Goal: Information Seeking & Learning: Learn about a topic

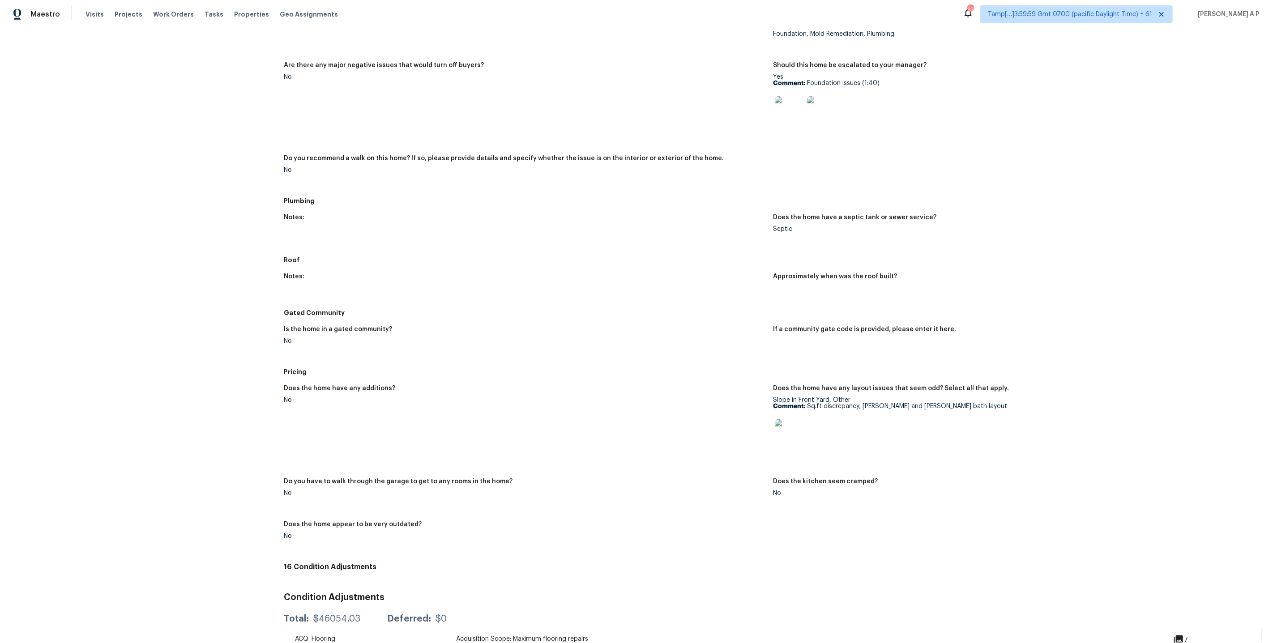
scroll to position [593, 0]
click at [797, 100] on img at bounding box center [789, 109] width 29 height 29
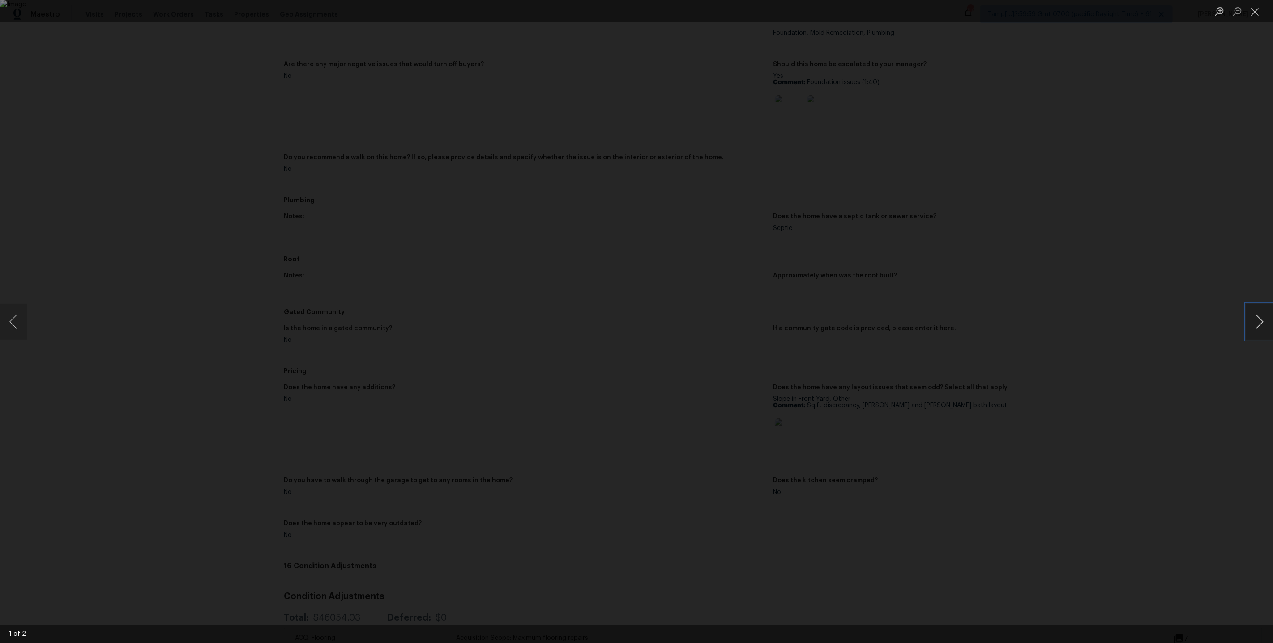
click at [1259, 311] on button "Next image" at bounding box center [1259, 322] width 27 height 36
click at [1106, 319] on div "Lightbox" at bounding box center [636, 321] width 1273 height 643
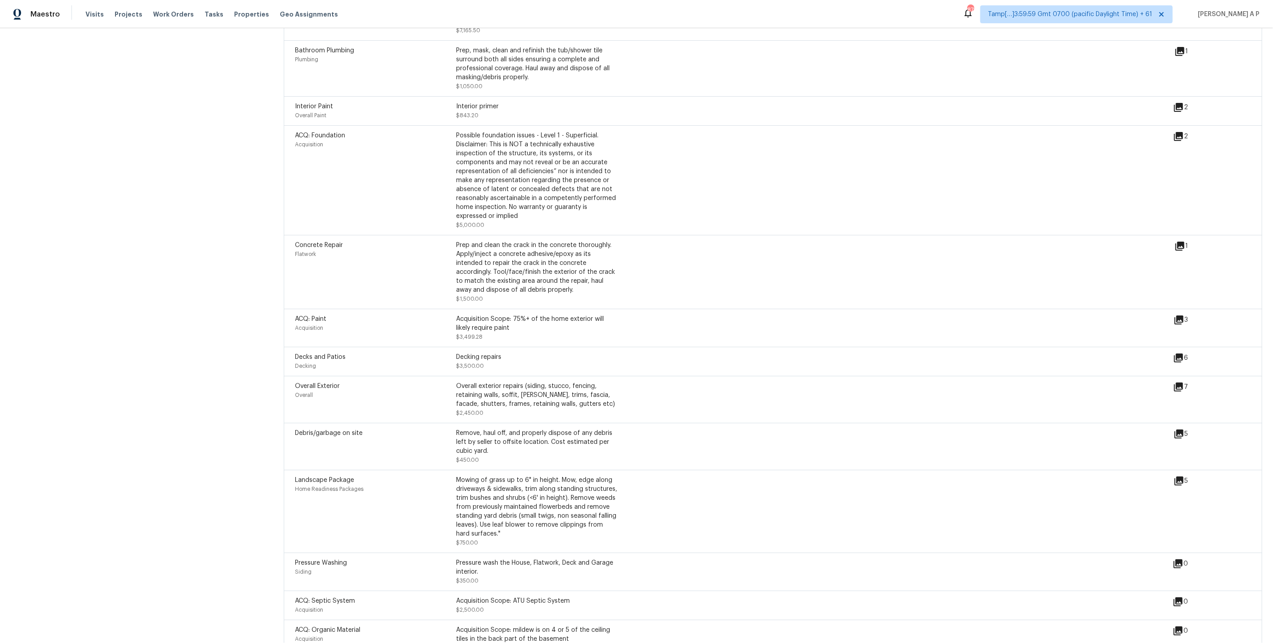
scroll to position [1338, 0]
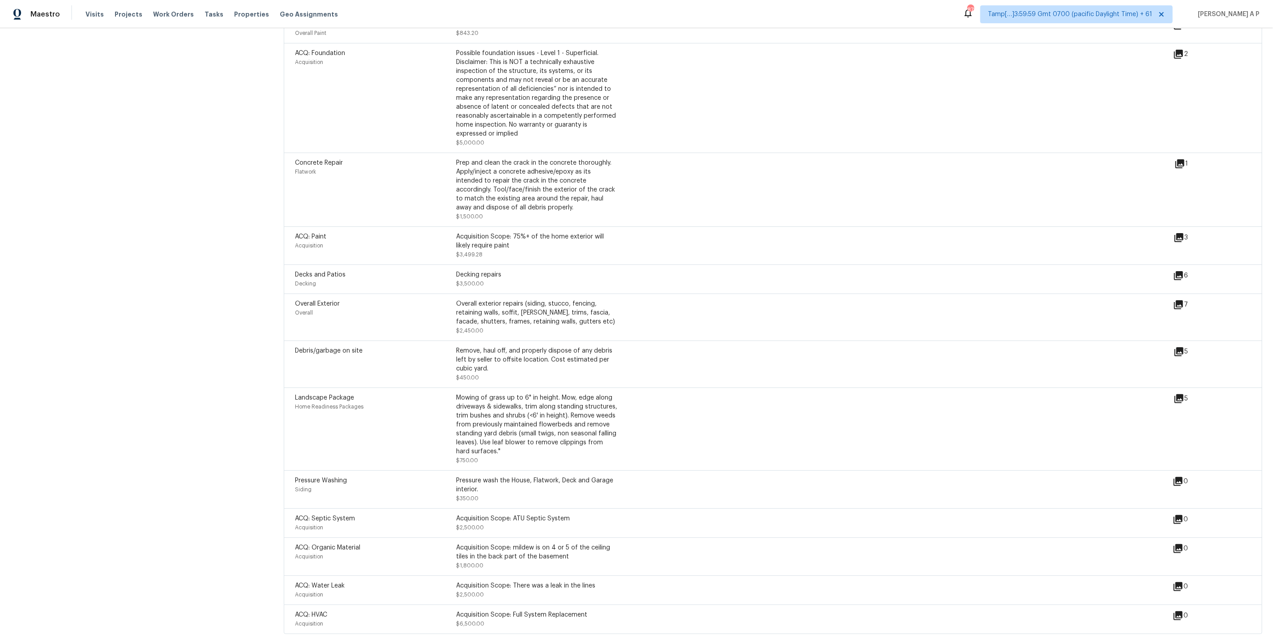
click at [911, 597] on div "ACQ: Water Leak Acquisition Acquisition Scope: There was a leak in the lines $2…" at bounding box center [734, 590] width 878 height 18
click at [1179, 271] on icon at bounding box center [1178, 275] width 9 height 9
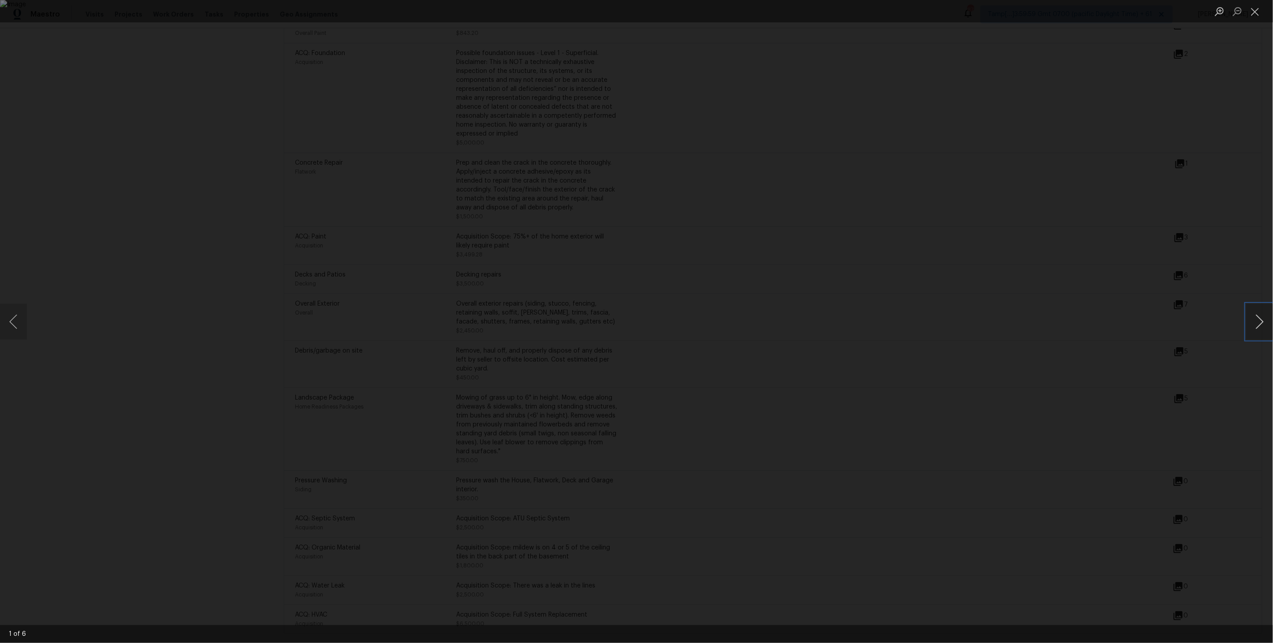
click at [1263, 304] on button "Next image" at bounding box center [1259, 322] width 27 height 36
click at [1114, 389] on div "Lightbox" at bounding box center [636, 321] width 1273 height 643
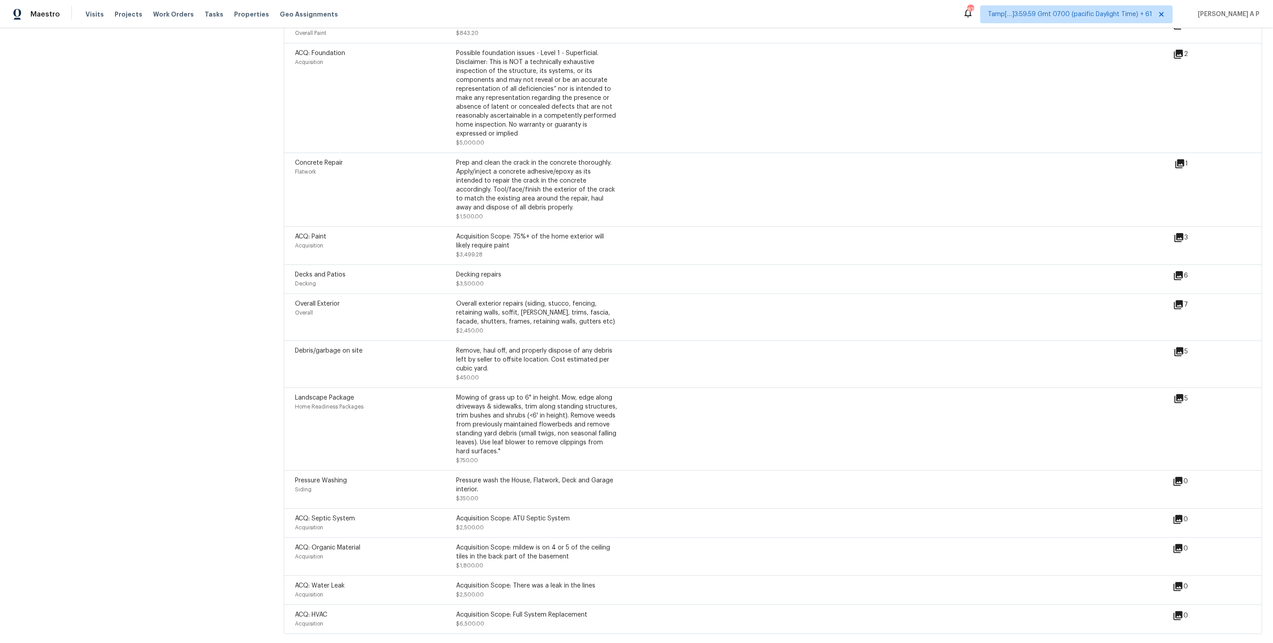
click at [774, 371] on div "Debris/garbage on site Remove, haul off, and properly dispose of any debris lef…" at bounding box center [734, 364] width 879 height 36
click at [1182, 480] on icon at bounding box center [1178, 481] width 9 height 9
drag, startPoint x: 315, startPoint y: 491, endPoint x: 295, endPoint y: 480, distance: 23.2
click at [295, 480] on div "Pressure Washing Siding Pressure wash the House, Flatwork, Deck and Garage inte…" at bounding box center [773, 489] width 979 height 38
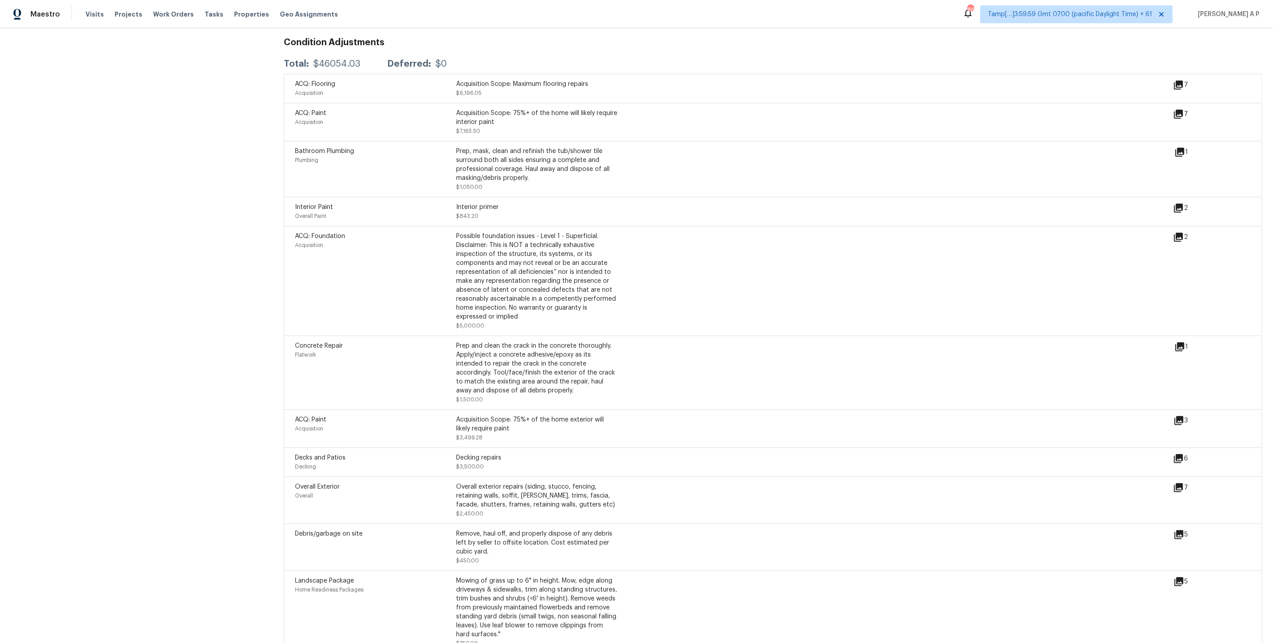
scroll to position [1144, 0]
click at [1182, 353] on icon at bounding box center [1180, 350] width 11 height 11
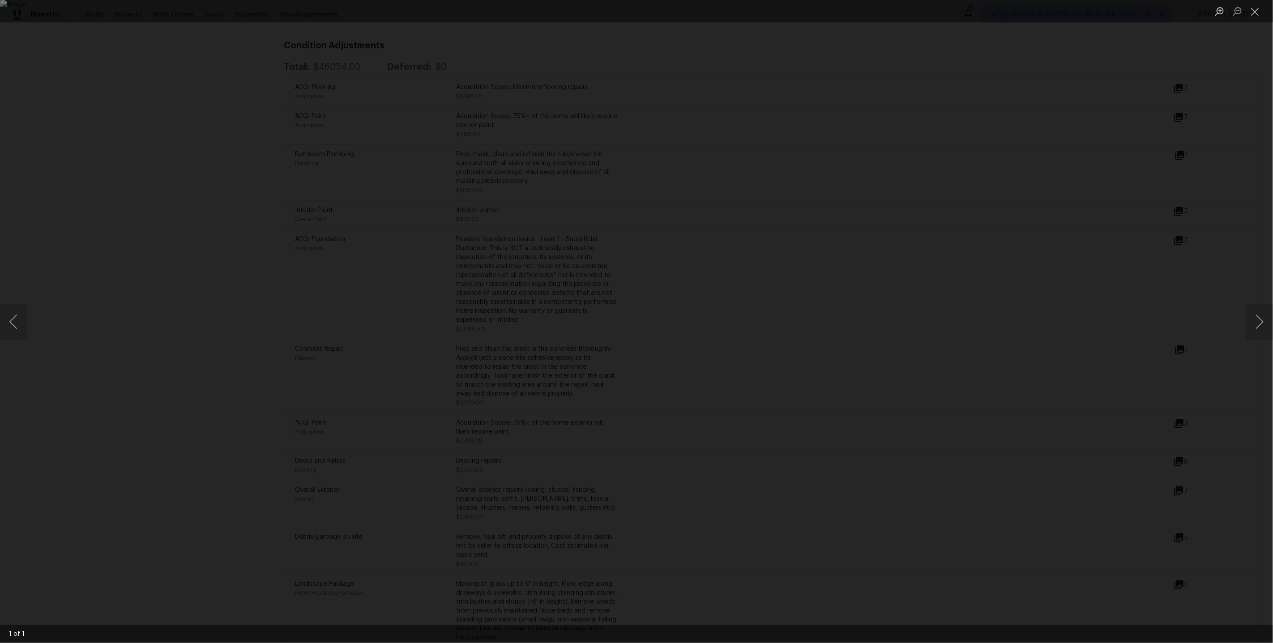
click at [1043, 338] on div "Lightbox" at bounding box center [636, 321] width 1273 height 643
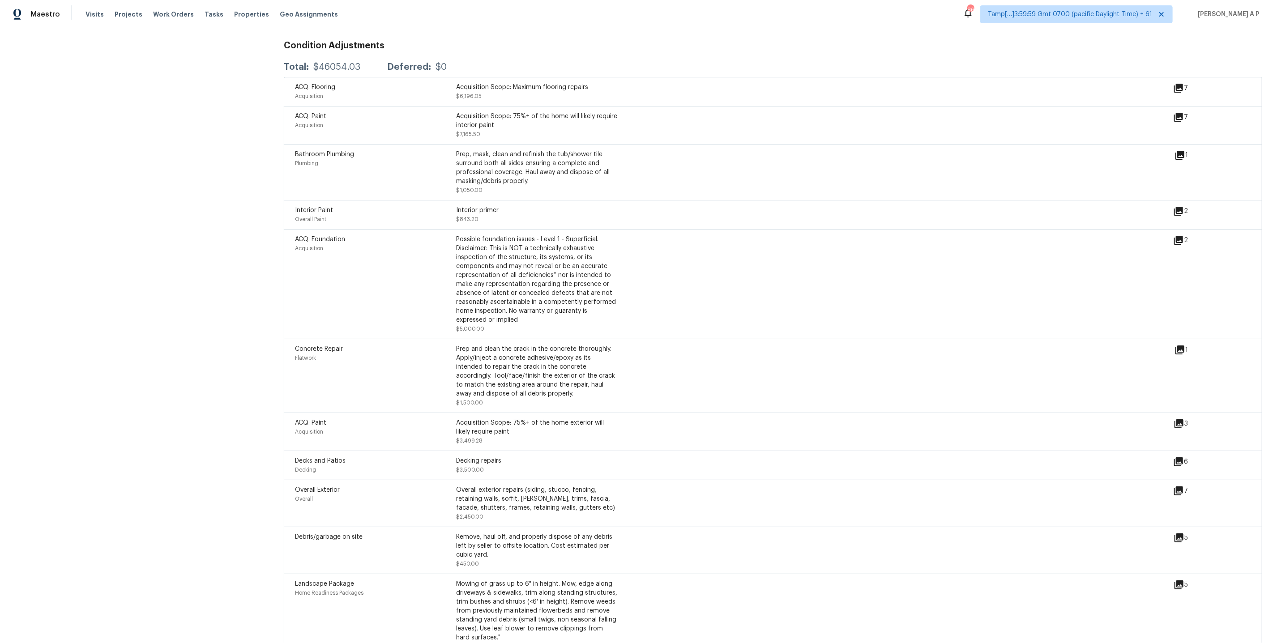
click at [1179, 492] on icon at bounding box center [1178, 491] width 9 height 9
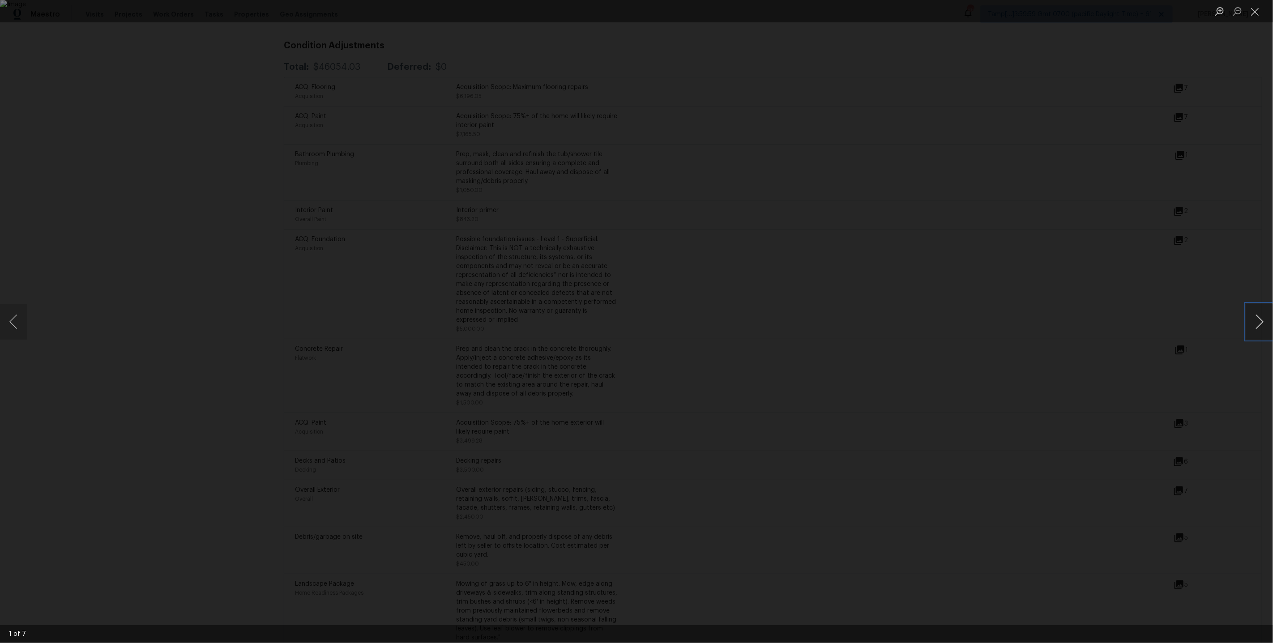
click at [1255, 328] on button "Next image" at bounding box center [1259, 322] width 27 height 36
click at [13, 322] on button "Previous image" at bounding box center [13, 322] width 27 height 36
click at [321, 398] on div "Lightbox" at bounding box center [636, 321] width 1273 height 643
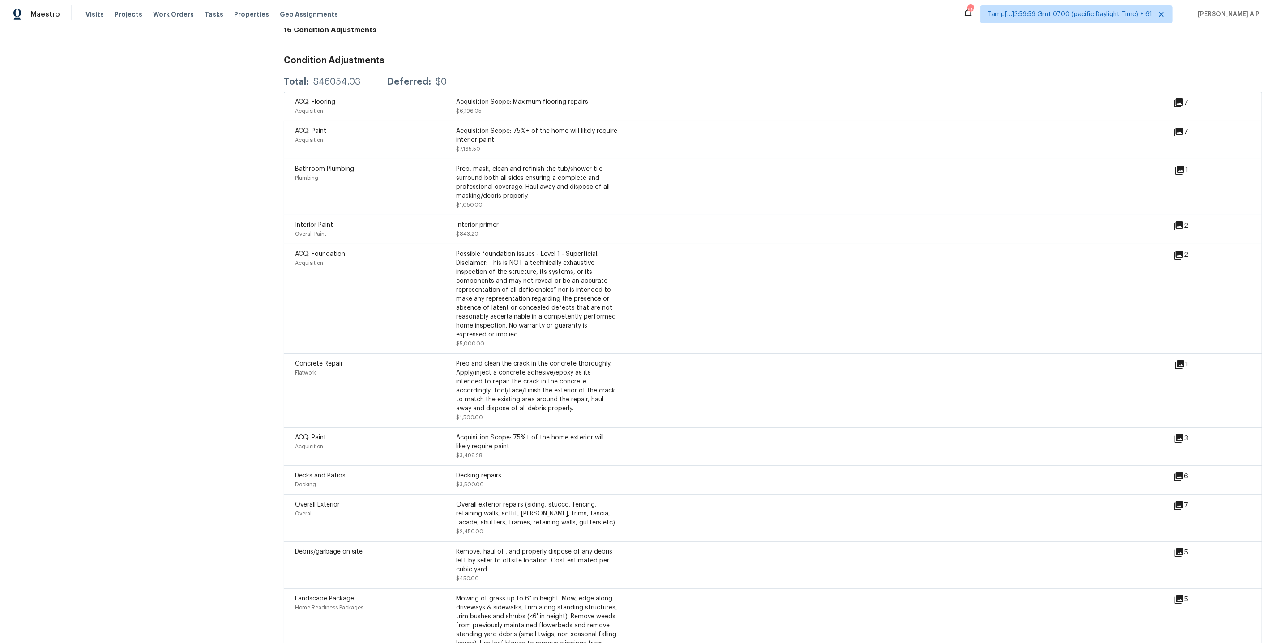
scroll to position [955, 0]
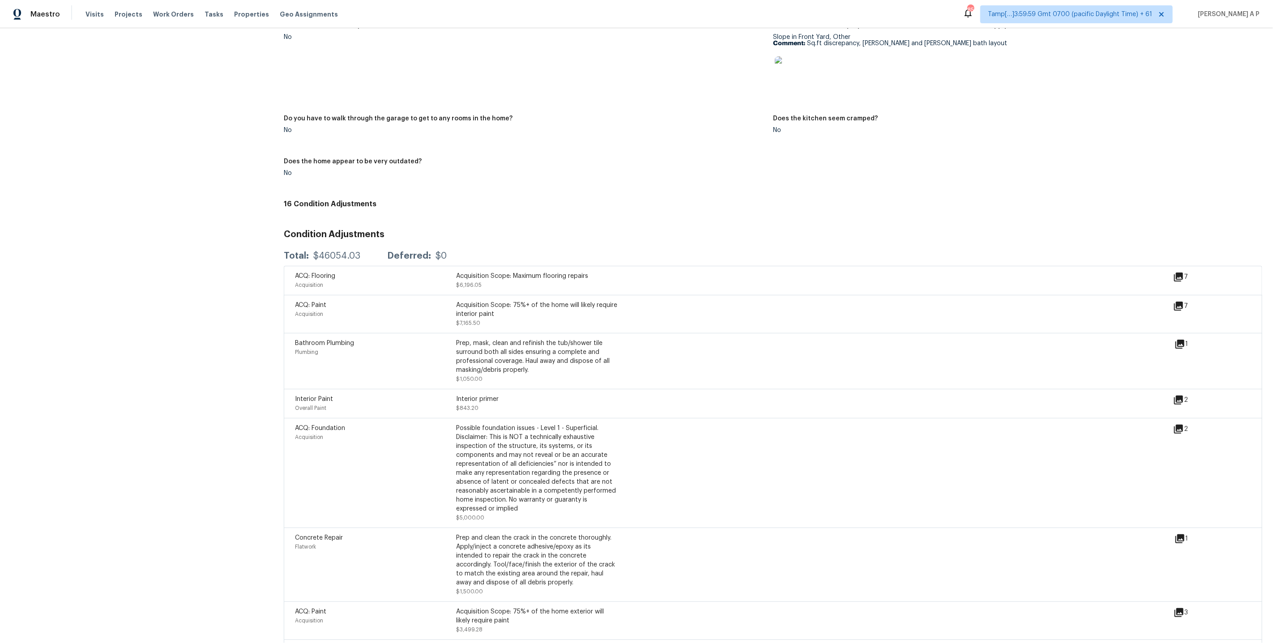
click at [1181, 342] on icon at bounding box center [1179, 344] width 9 height 9
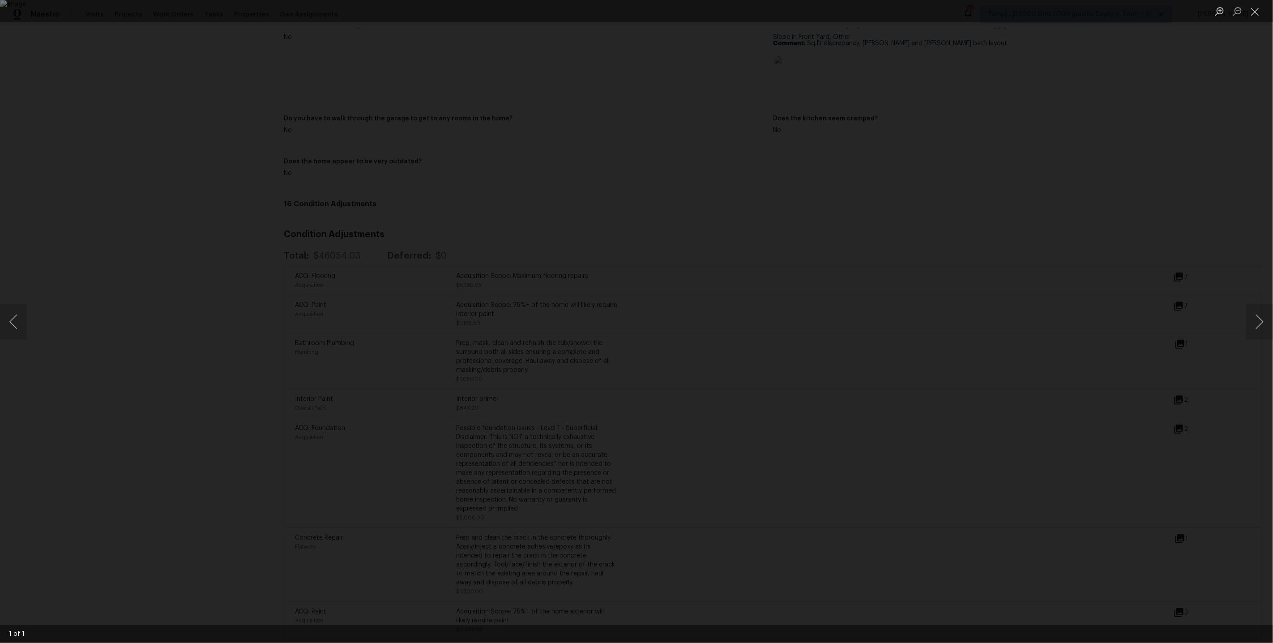
click at [1078, 380] on div "Lightbox" at bounding box center [636, 321] width 1273 height 643
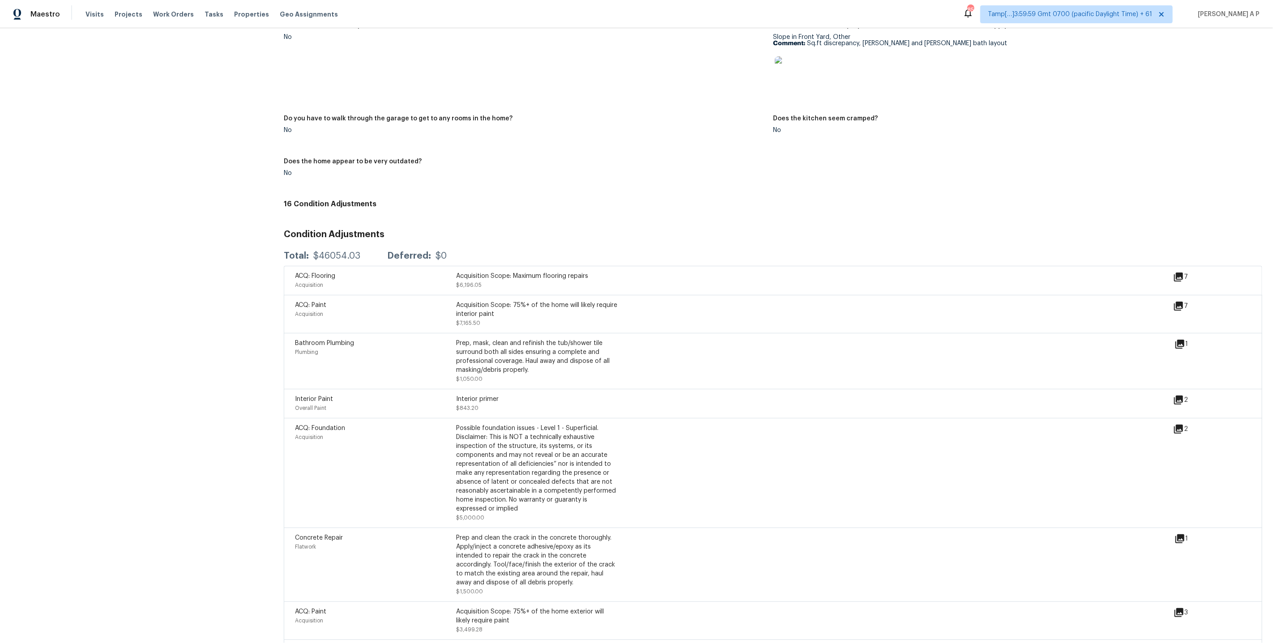
click at [634, 350] on div "Bathroom Plumbing Plumbing Prep, mask, clean and refinish the tub/shower tile s…" at bounding box center [735, 361] width 880 height 45
click at [643, 335] on div "Bathroom Plumbing Plumbing Prep, mask, clean and refinish the tub/shower tile s…" at bounding box center [773, 361] width 979 height 56
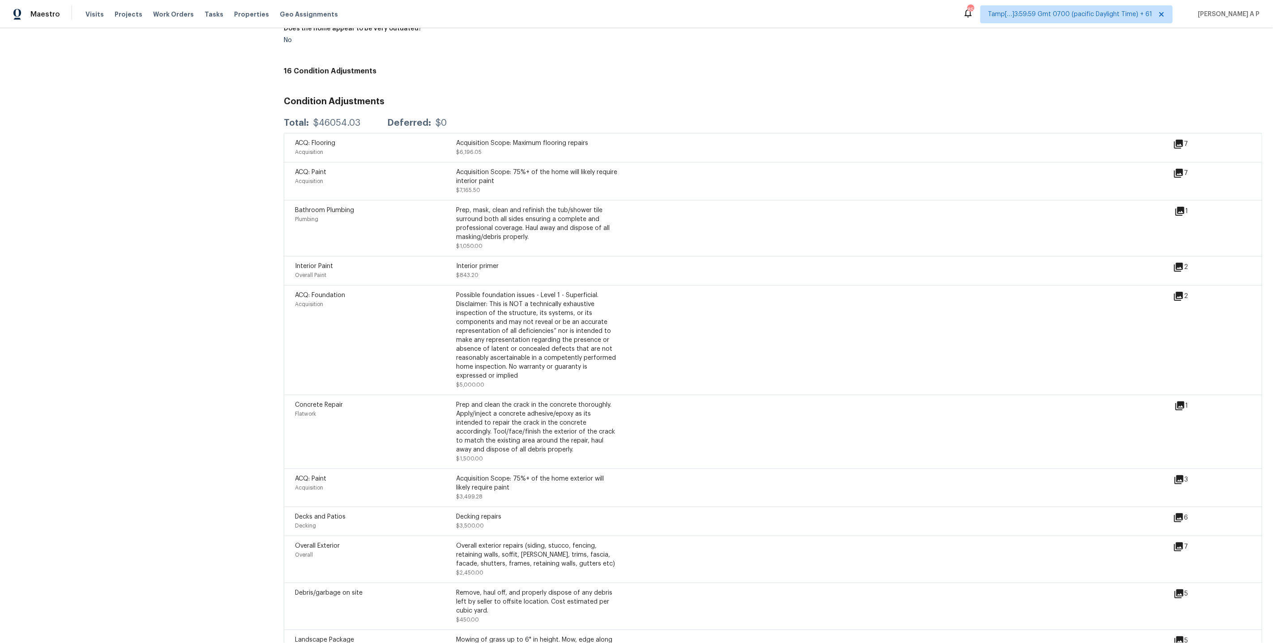
scroll to position [1009, 0]
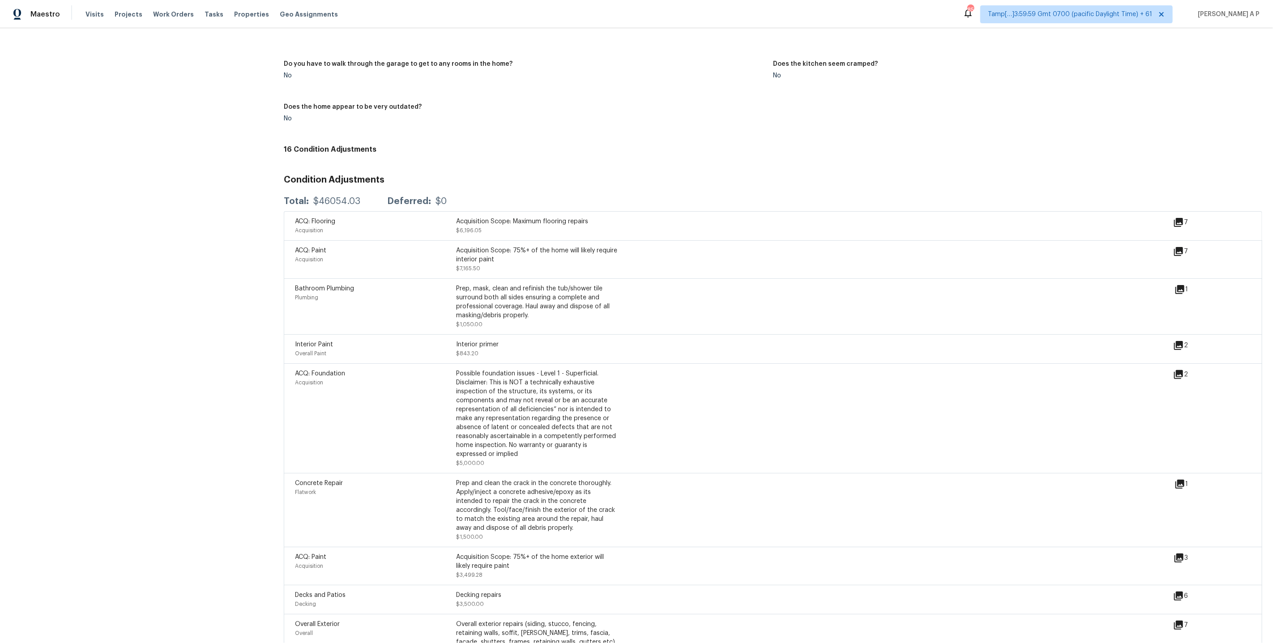
click at [1184, 221] on div "7" at bounding box center [1194, 222] width 43 height 11
click at [1182, 221] on icon at bounding box center [1178, 222] width 9 height 9
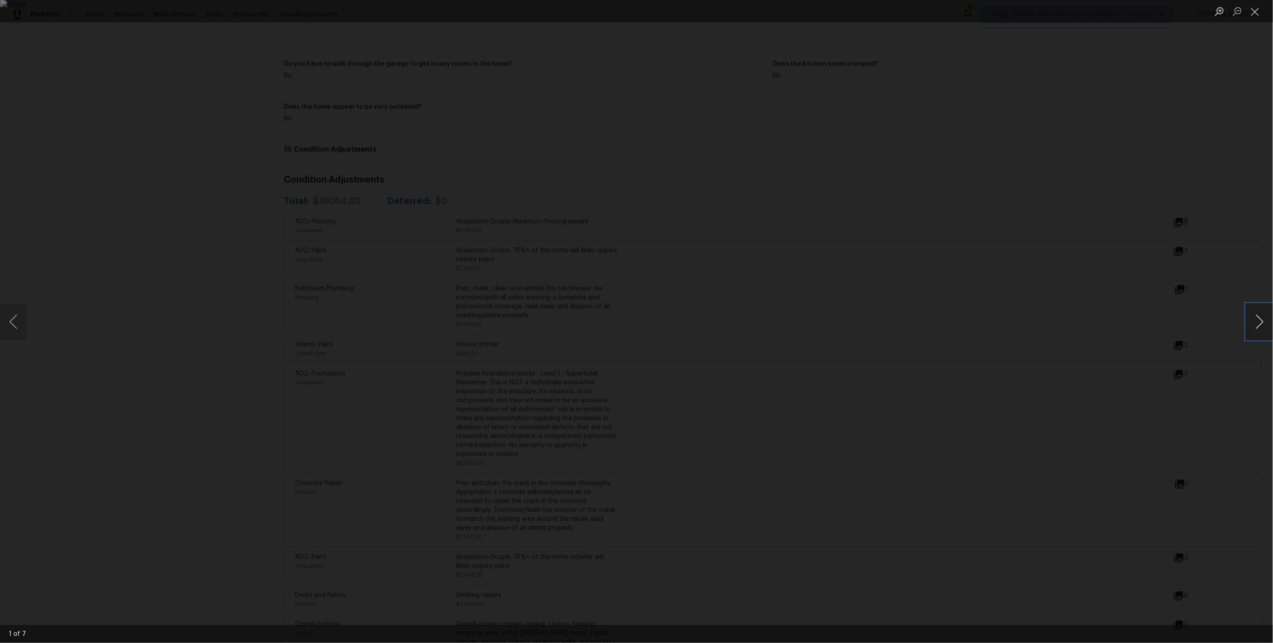
click at [1251, 321] on button "Next image" at bounding box center [1259, 322] width 27 height 36
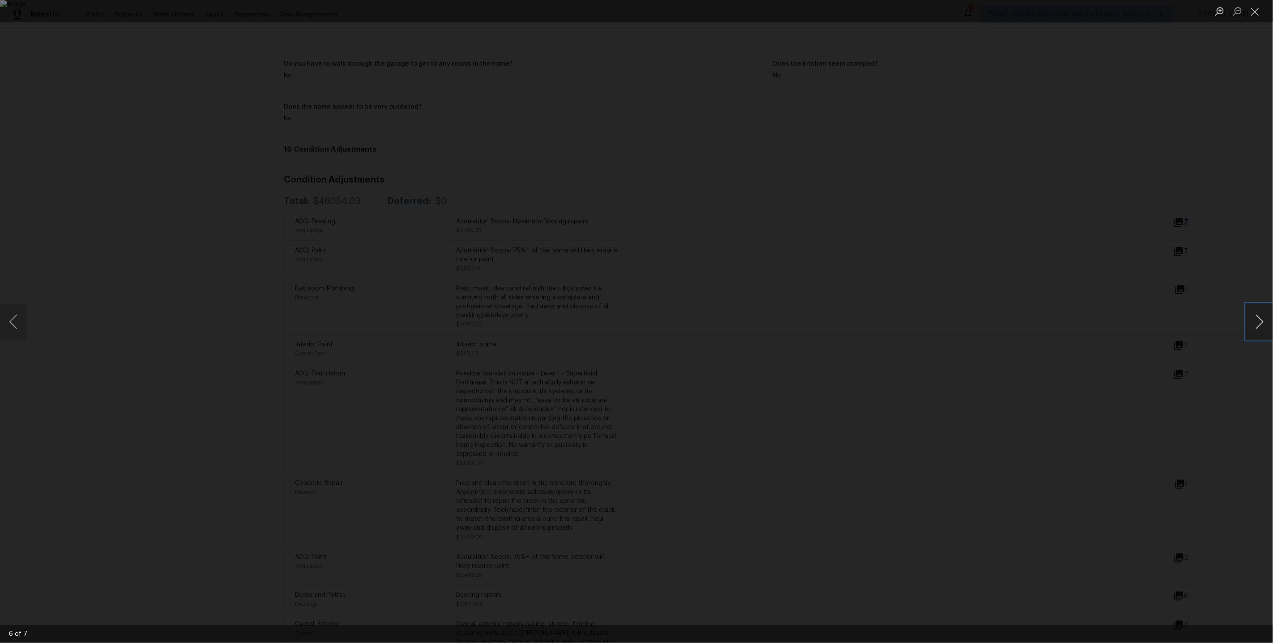
click at [1251, 321] on button "Next image" at bounding box center [1259, 322] width 27 height 36
click at [1125, 305] on div "Lightbox" at bounding box center [636, 321] width 1273 height 643
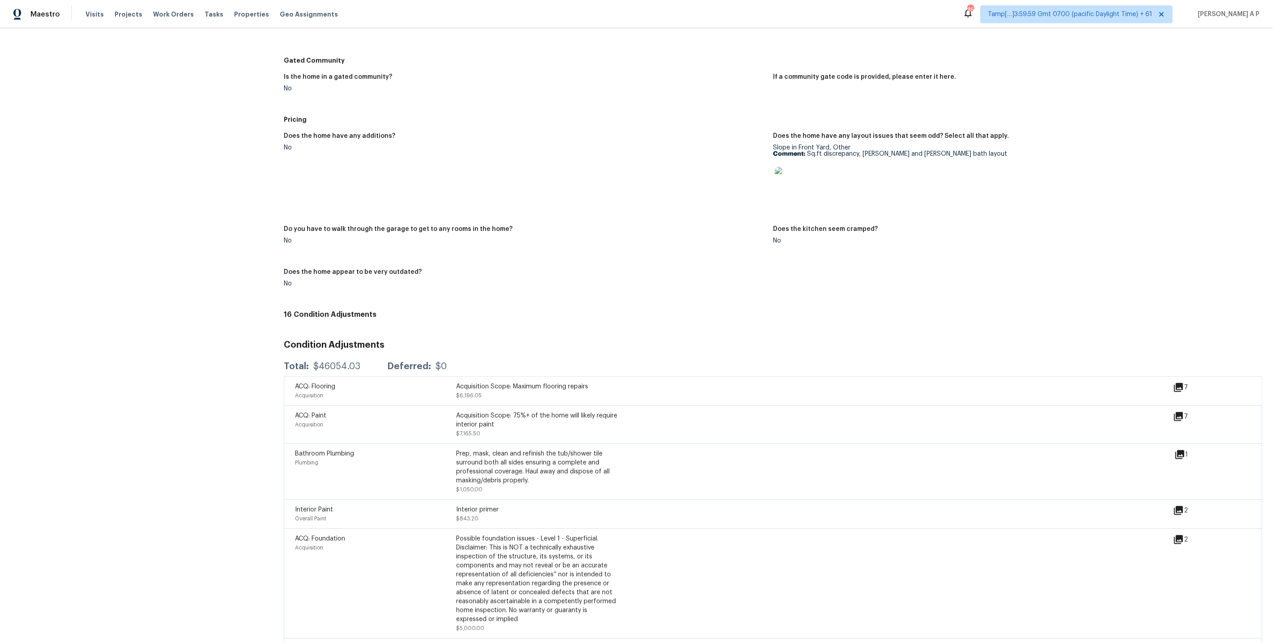
scroll to position [840, 0]
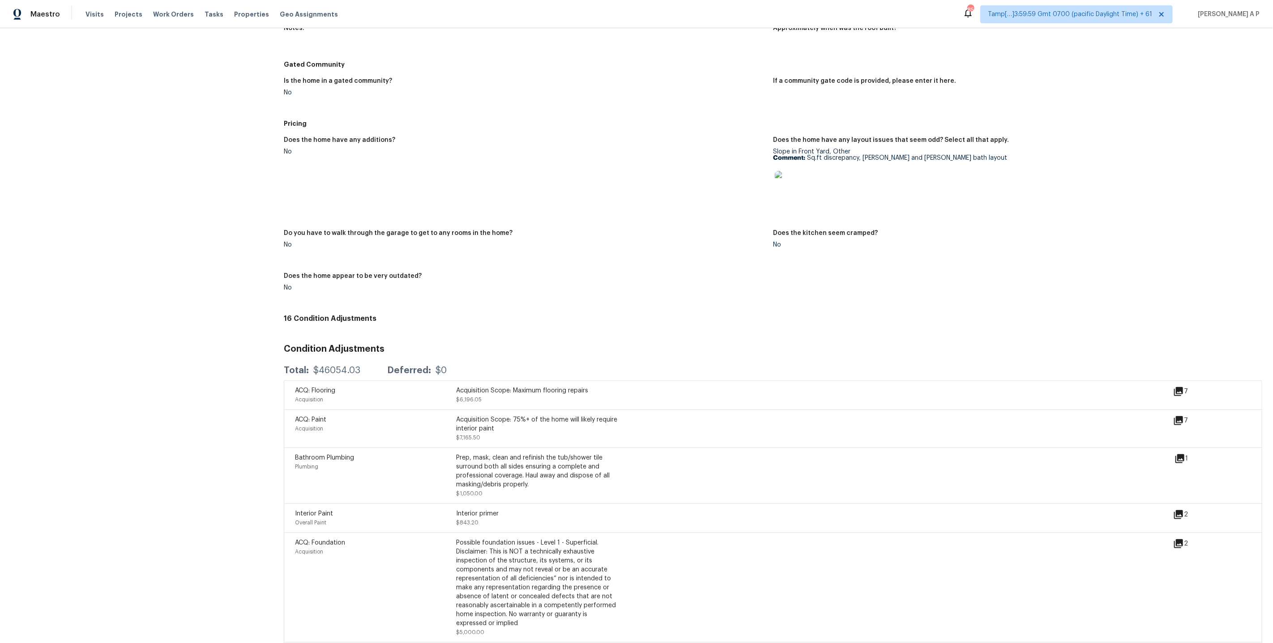
click at [1177, 397] on div "7" at bounding box center [1194, 395] width 43 height 18
click at [1180, 392] on icon at bounding box center [1178, 391] width 9 height 9
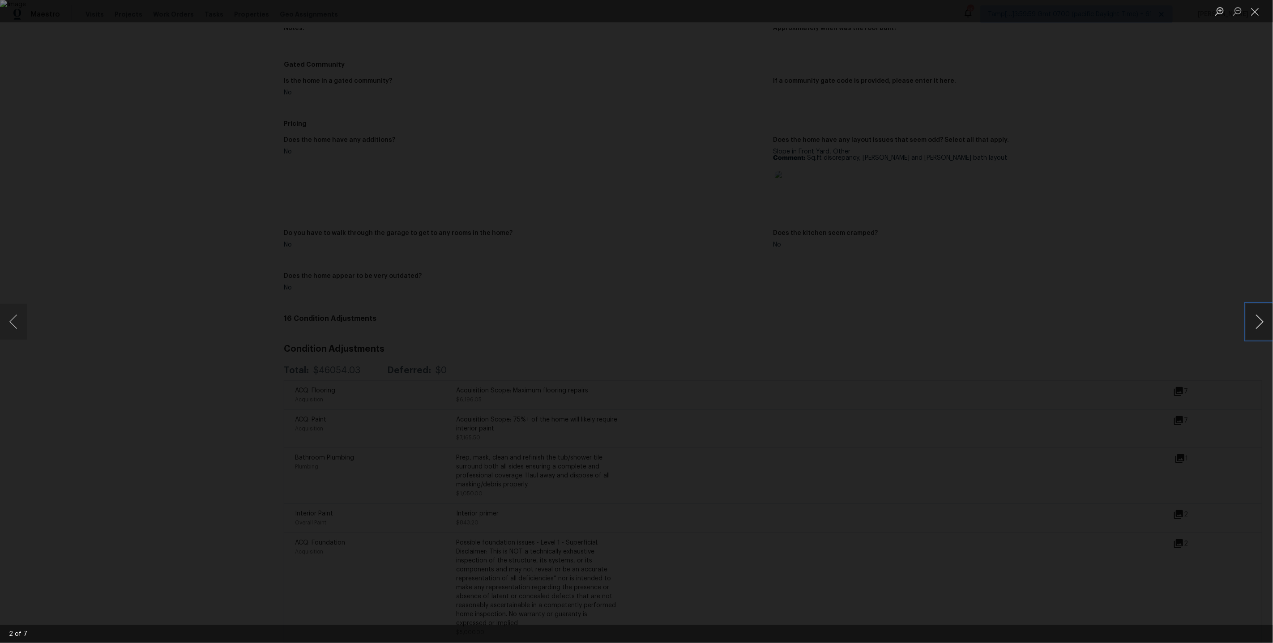
click at [1265, 324] on button "Next image" at bounding box center [1259, 322] width 27 height 36
click at [1263, 325] on button "Next image" at bounding box center [1259, 322] width 27 height 36
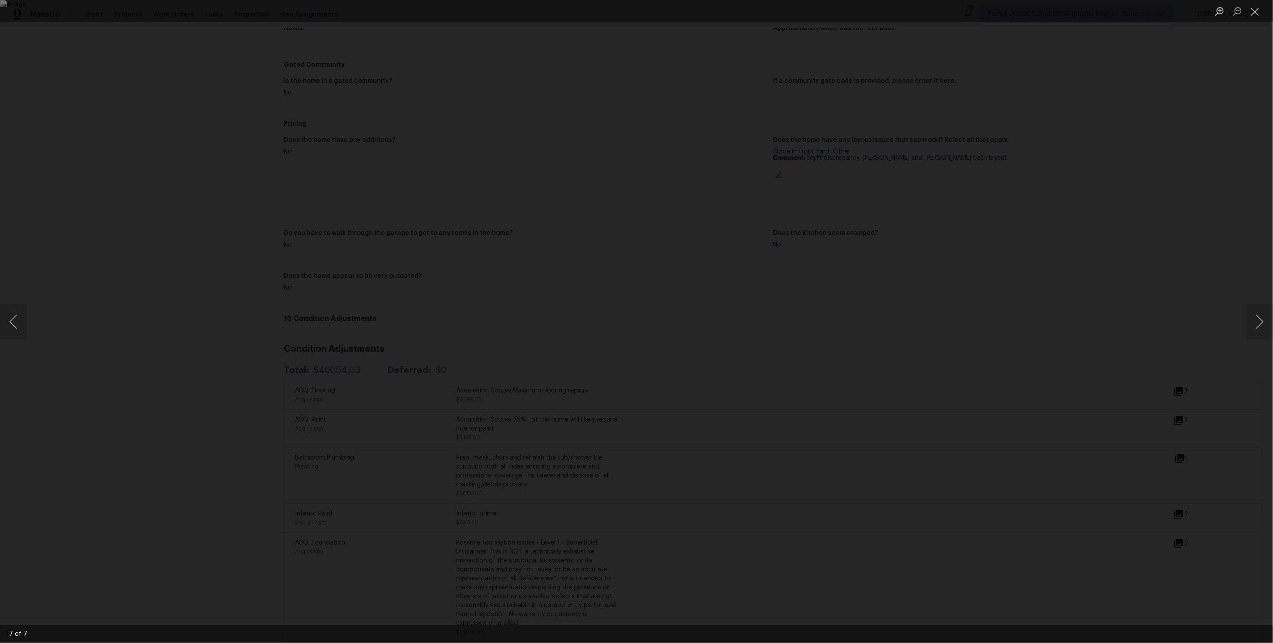
click at [898, 113] on div "Lightbox" at bounding box center [636, 321] width 1273 height 643
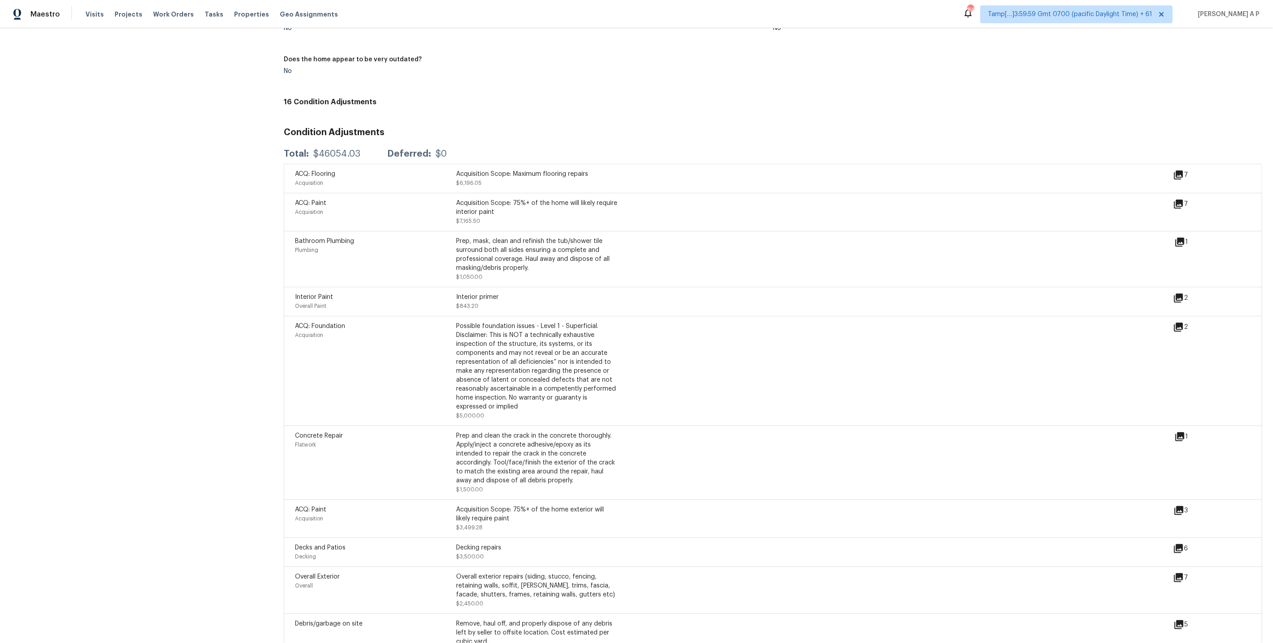
scroll to position [1116, 0]
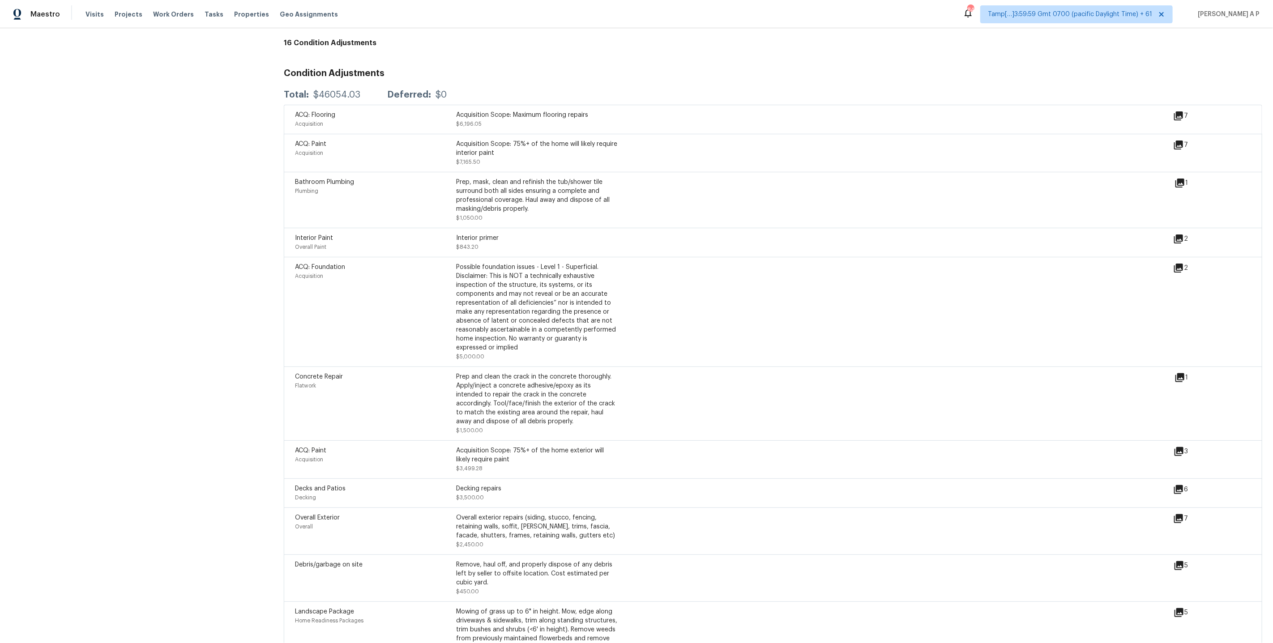
click at [1177, 521] on icon at bounding box center [1178, 518] width 9 height 9
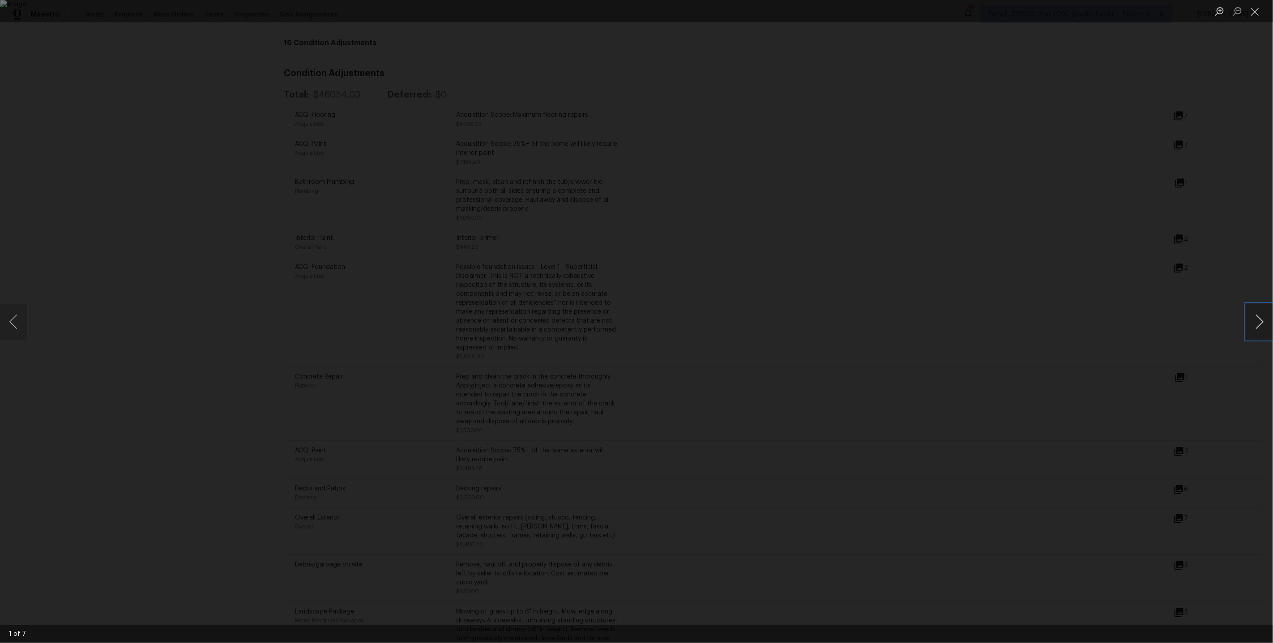
click at [1253, 321] on button "Next image" at bounding box center [1259, 322] width 27 height 36
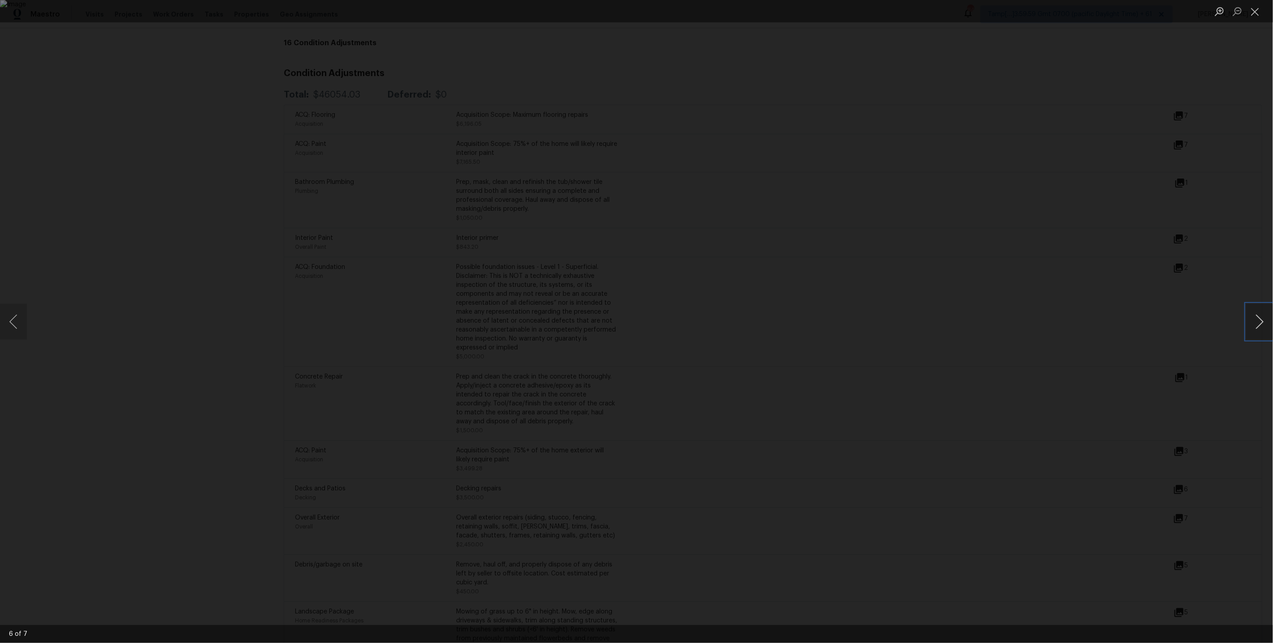
click at [1253, 321] on button "Next image" at bounding box center [1259, 322] width 27 height 36
click at [1150, 359] on div "Lightbox" at bounding box center [636, 321] width 1273 height 643
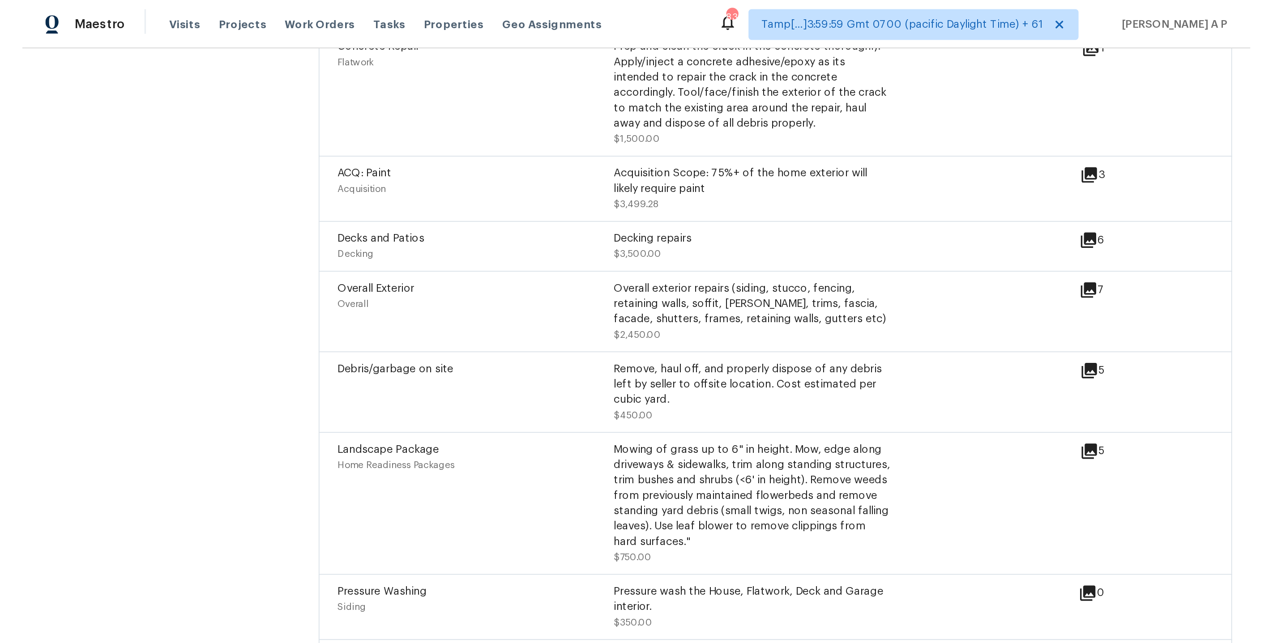
scroll to position [1605, 0]
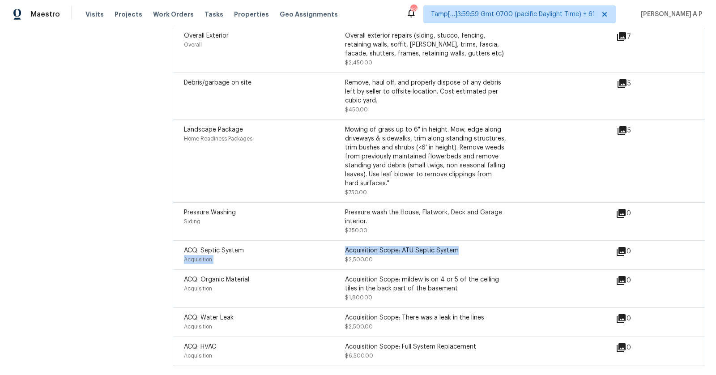
drag, startPoint x: 344, startPoint y: 252, endPoint x: 462, endPoint y: 251, distance: 117.7
click at [461, 251] on div "ACQ: Septic System Acquisition Acquisition Scope: ATU Septic System $2,500.00" at bounding box center [345, 255] width 322 height 18
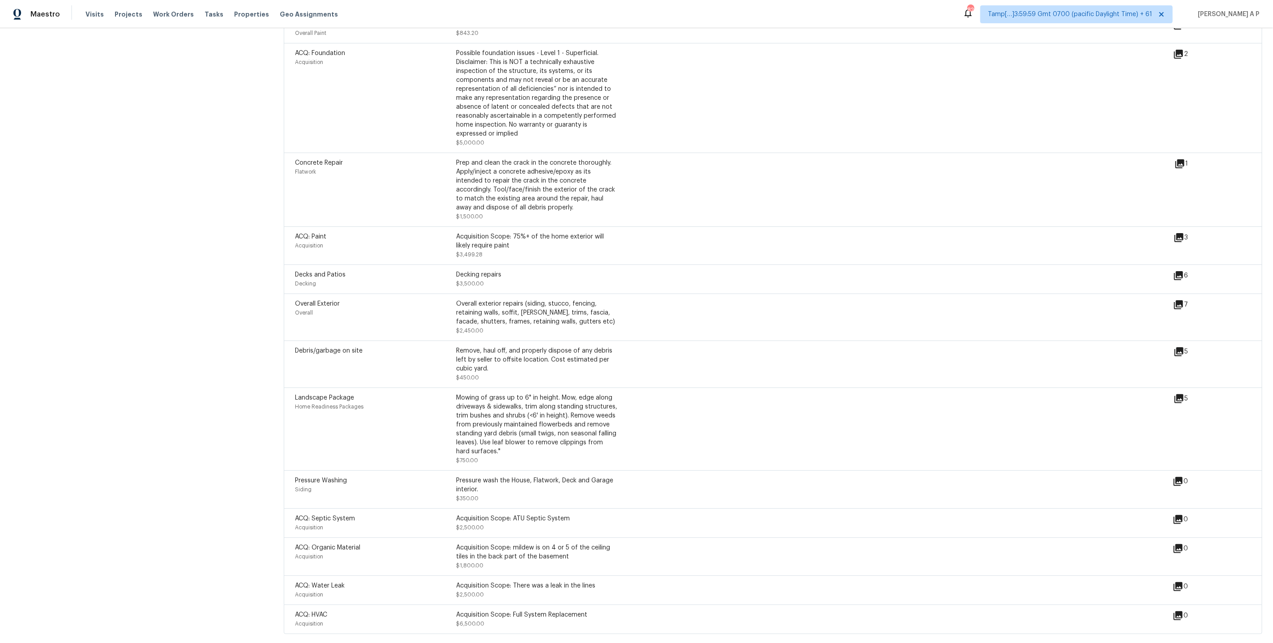
scroll to position [1338, 0]
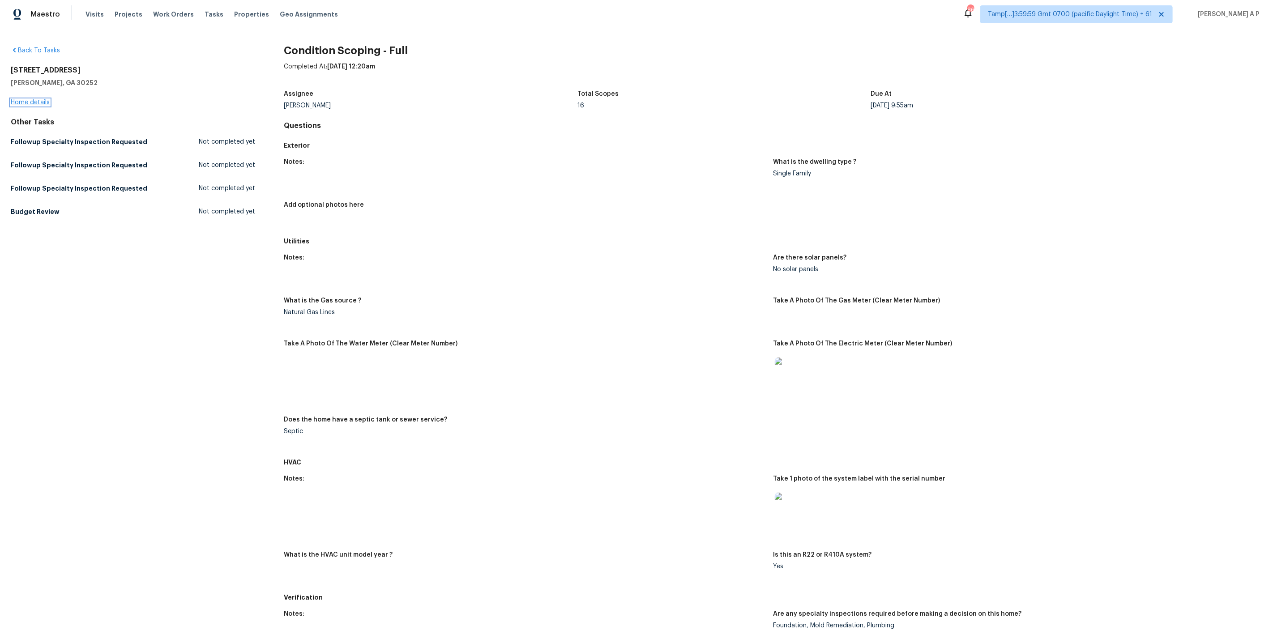
click at [39, 102] on link "Home details" at bounding box center [30, 102] width 39 height 6
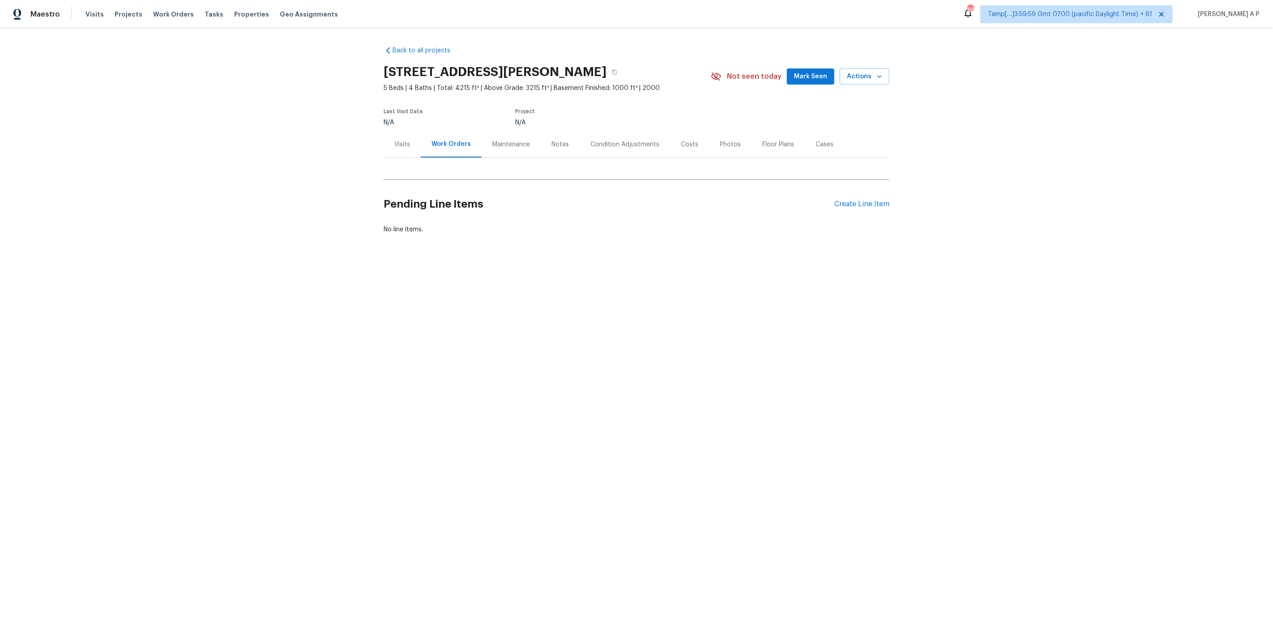
click at [607, 140] on div "Condition Adjustments" at bounding box center [624, 144] width 69 height 9
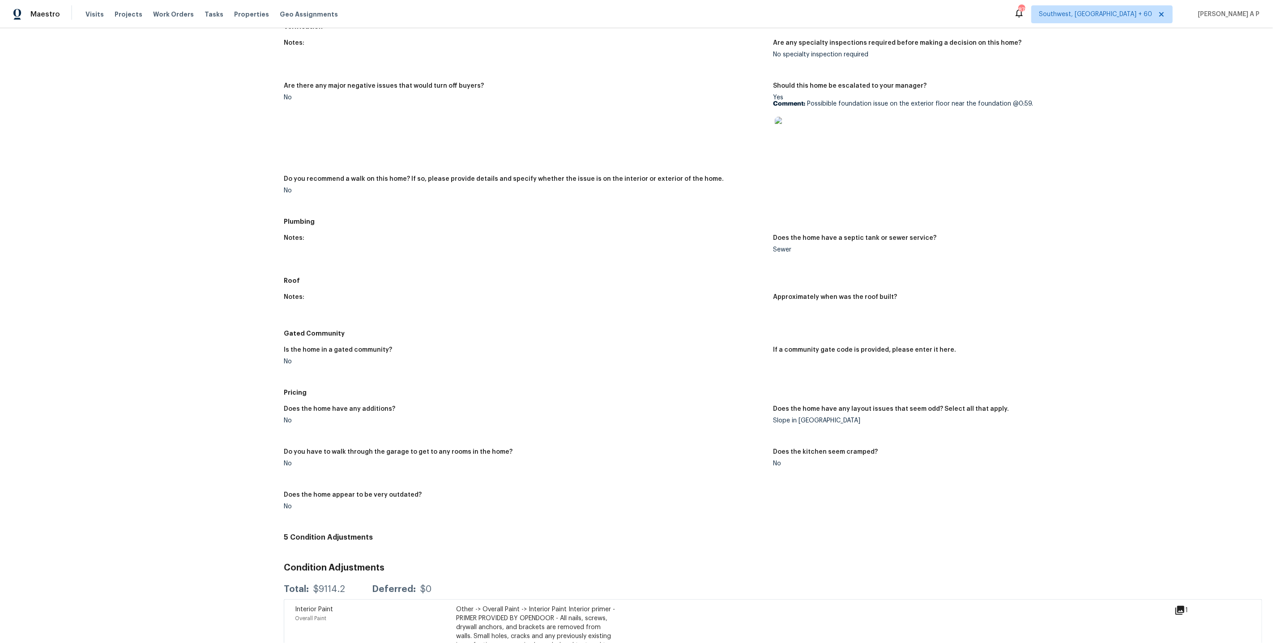
scroll to position [533, 0]
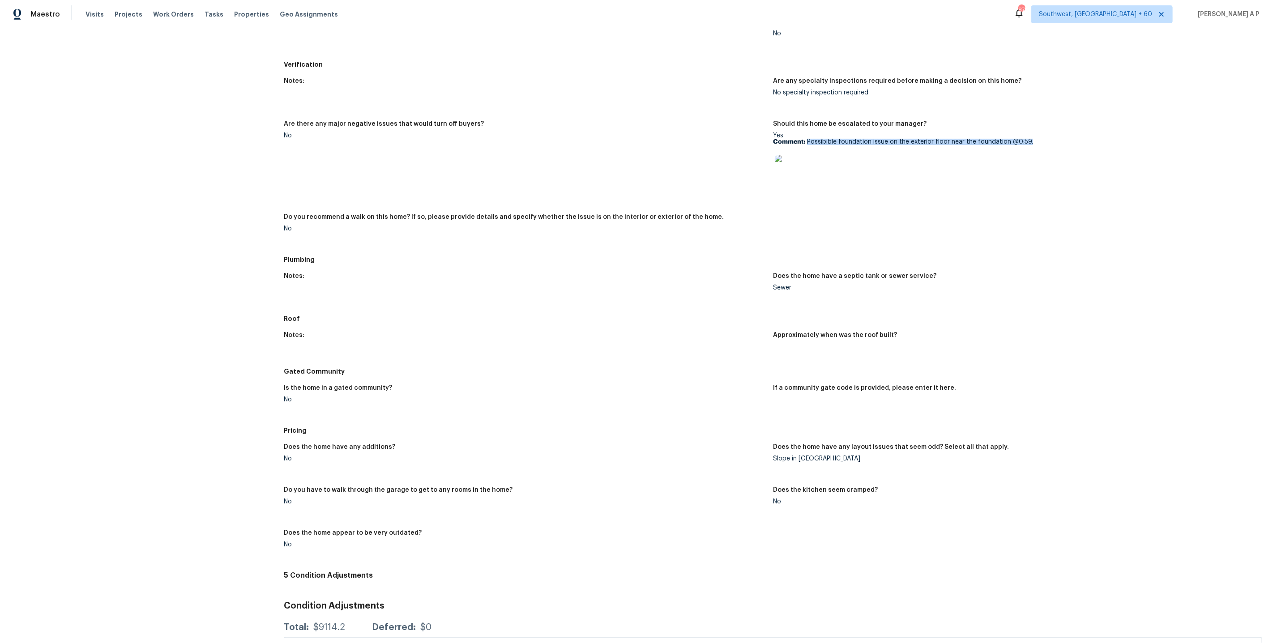
drag, startPoint x: 808, startPoint y: 140, endPoint x: 1031, endPoint y: 143, distance: 223.4
click at [1031, 143] on p "Comment: Possibible foundation issue on the exterior floor near the foundation …" at bounding box center [1014, 142] width 482 height 6
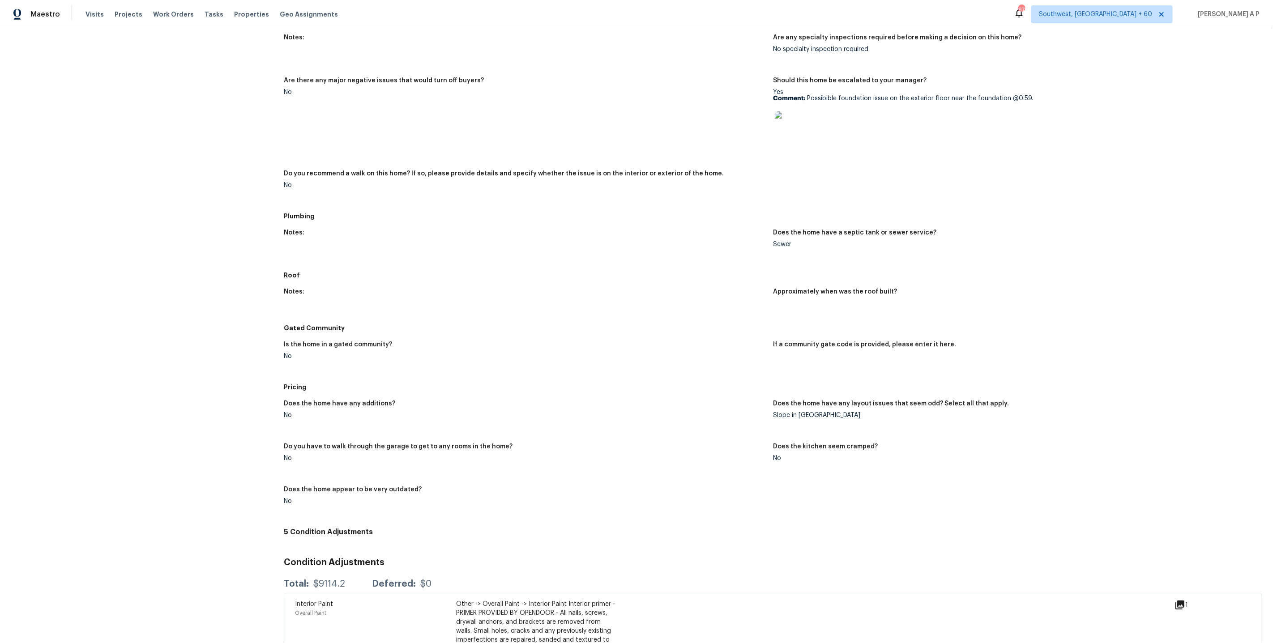
scroll to position [652, 0]
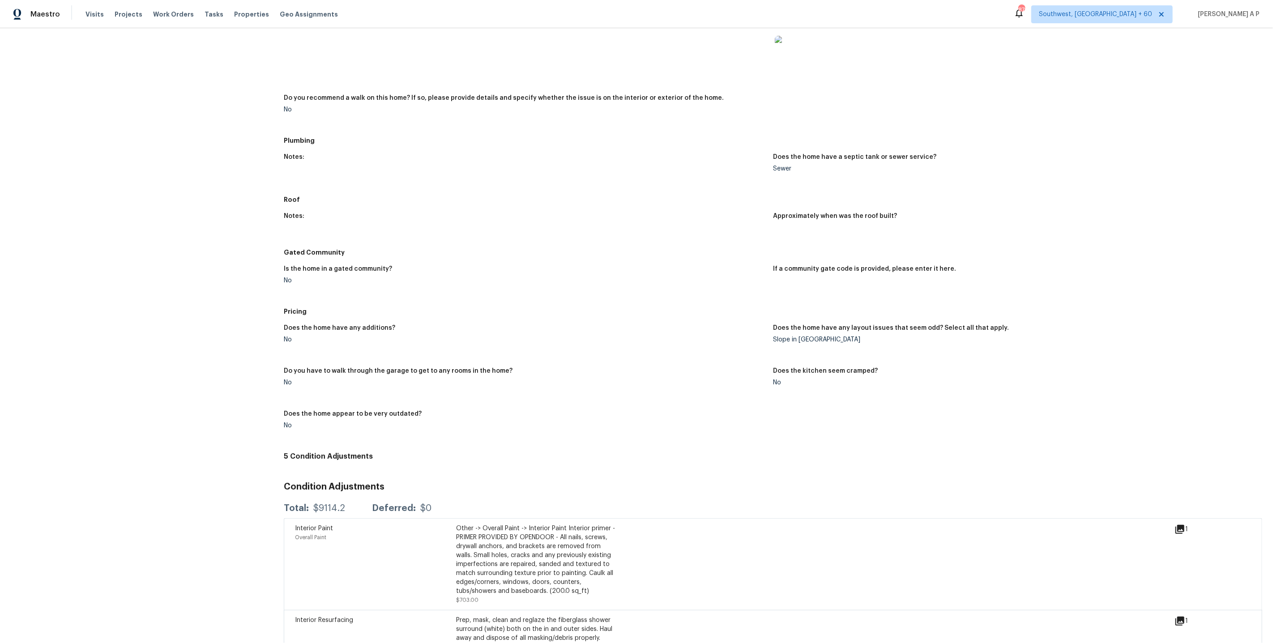
click at [793, 51] on img at bounding box center [789, 50] width 29 height 29
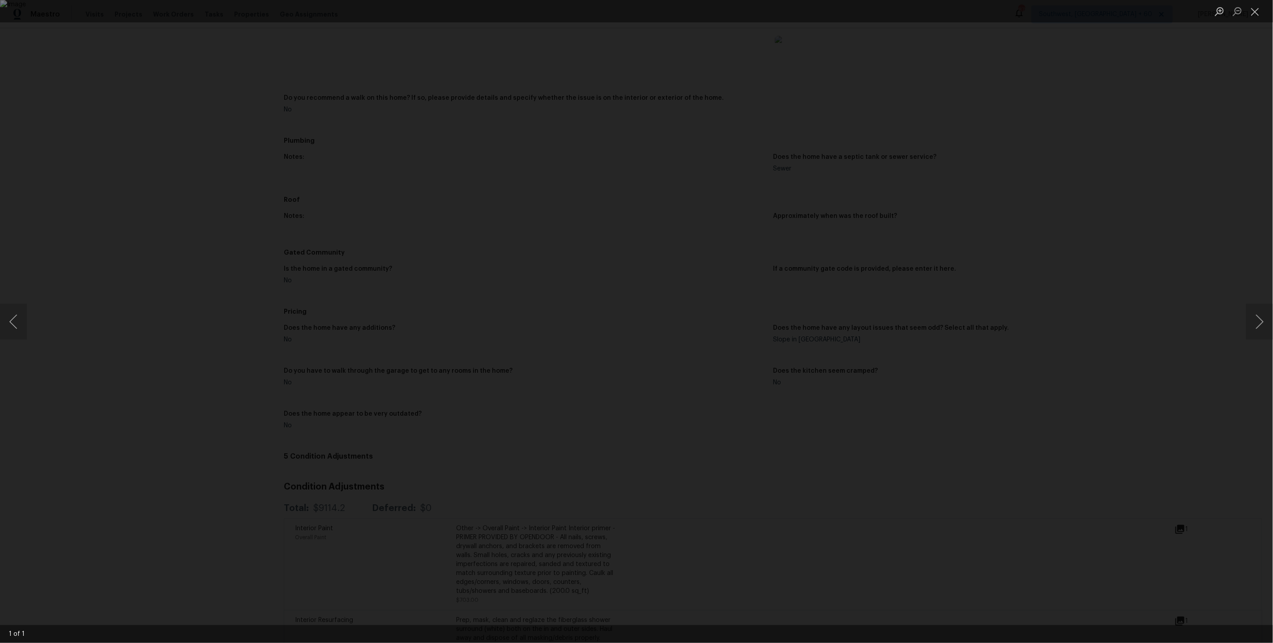
click at [861, 103] on div "Lightbox" at bounding box center [636, 321] width 1273 height 643
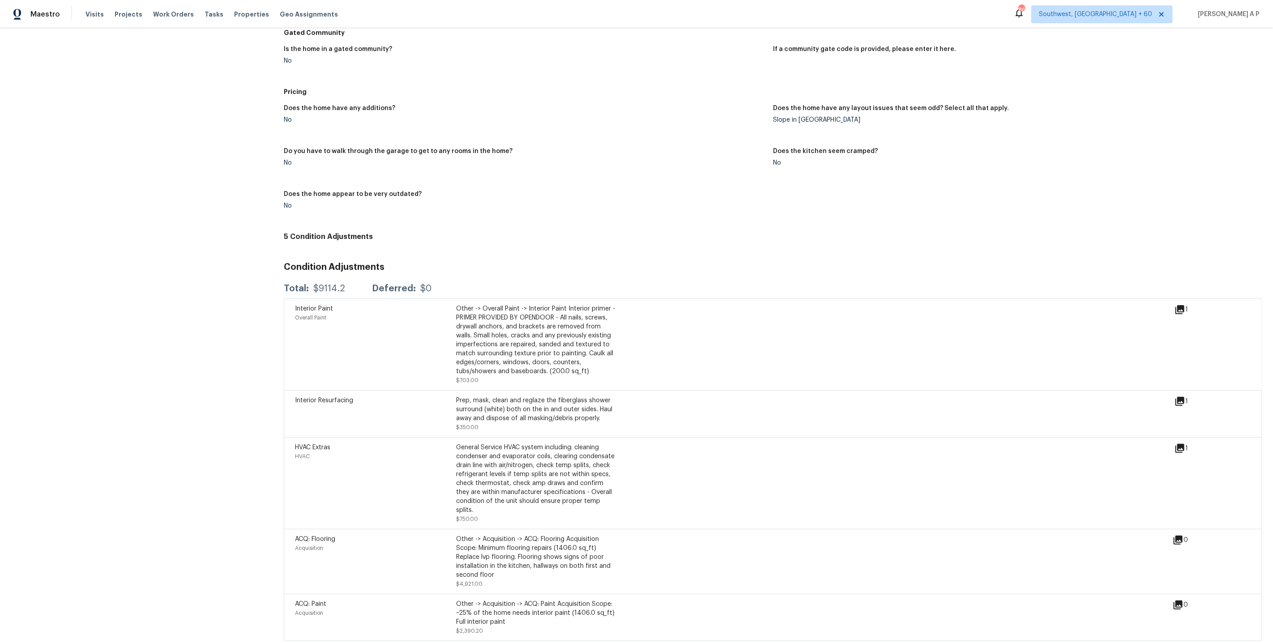
scroll to position [870, 0]
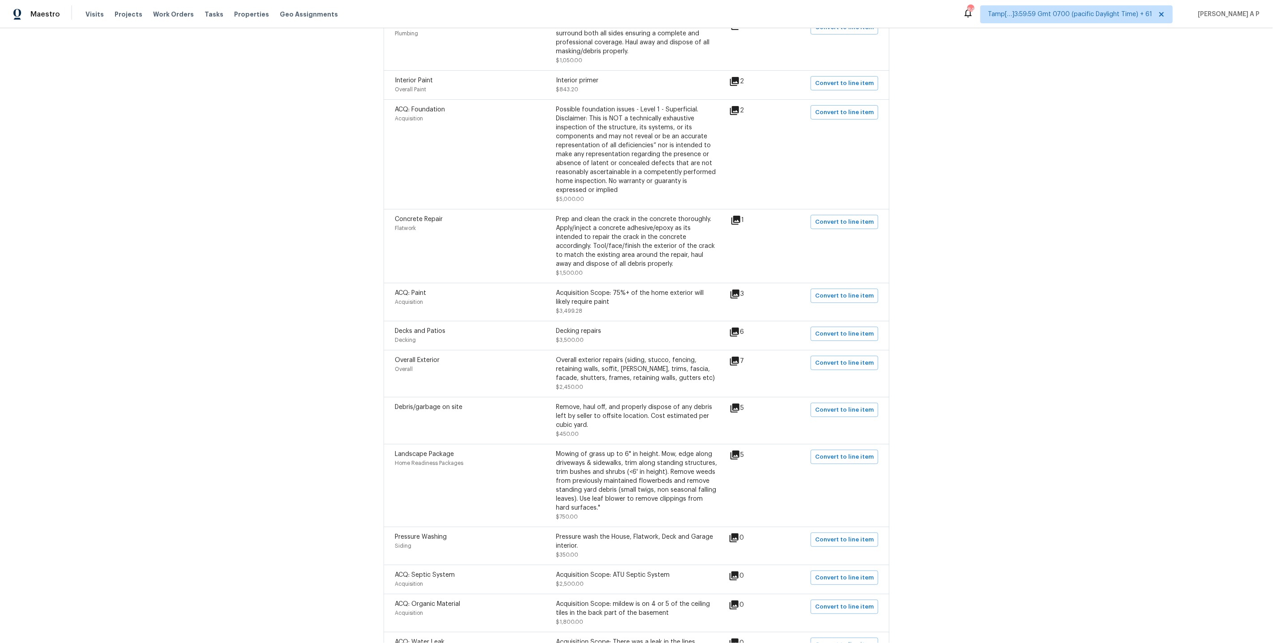
scroll to position [423, 0]
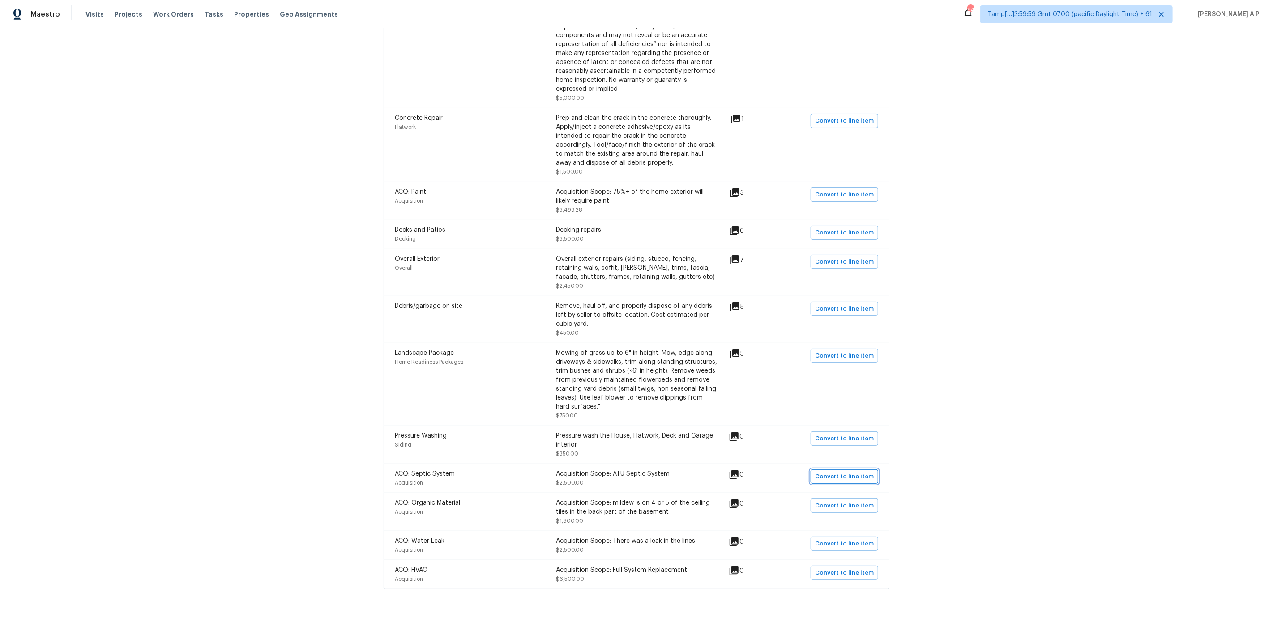
click at [841, 472] on span "Convert to line item" at bounding box center [844, 477] width 59 height 10
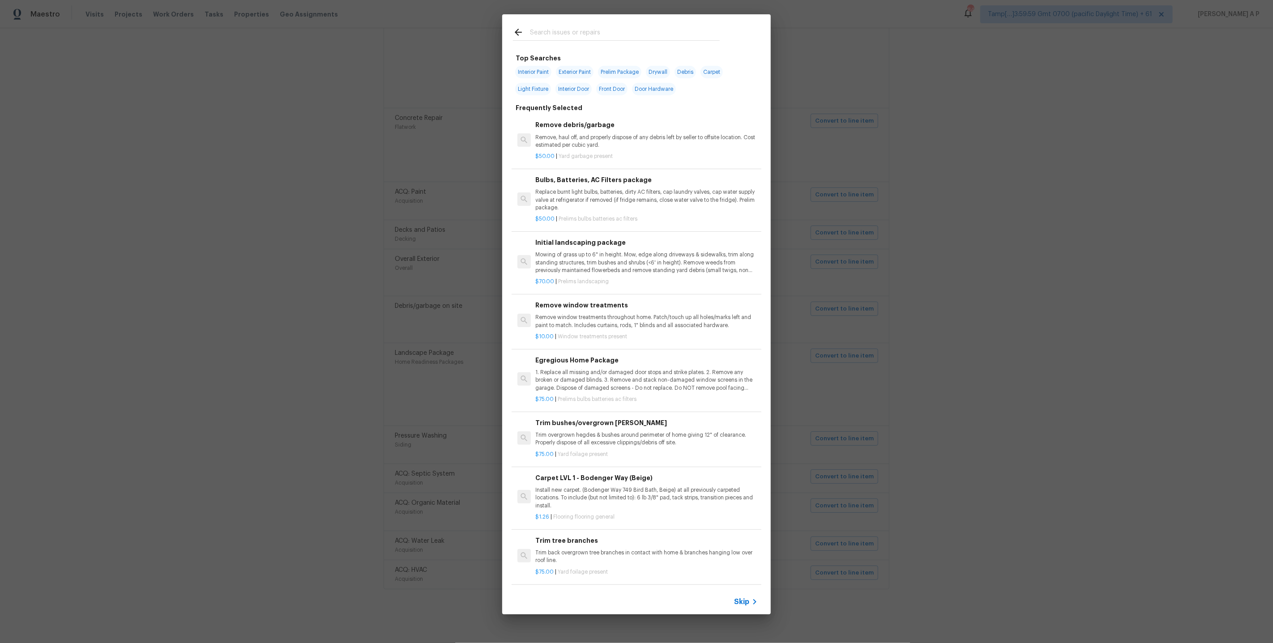
click at [748, 609] on div "Skip" at bounding box center [636, 602] width 269 height 25
click at [748, 602] on span "Skip" at bounding box center [741, 602] width 15 height 9
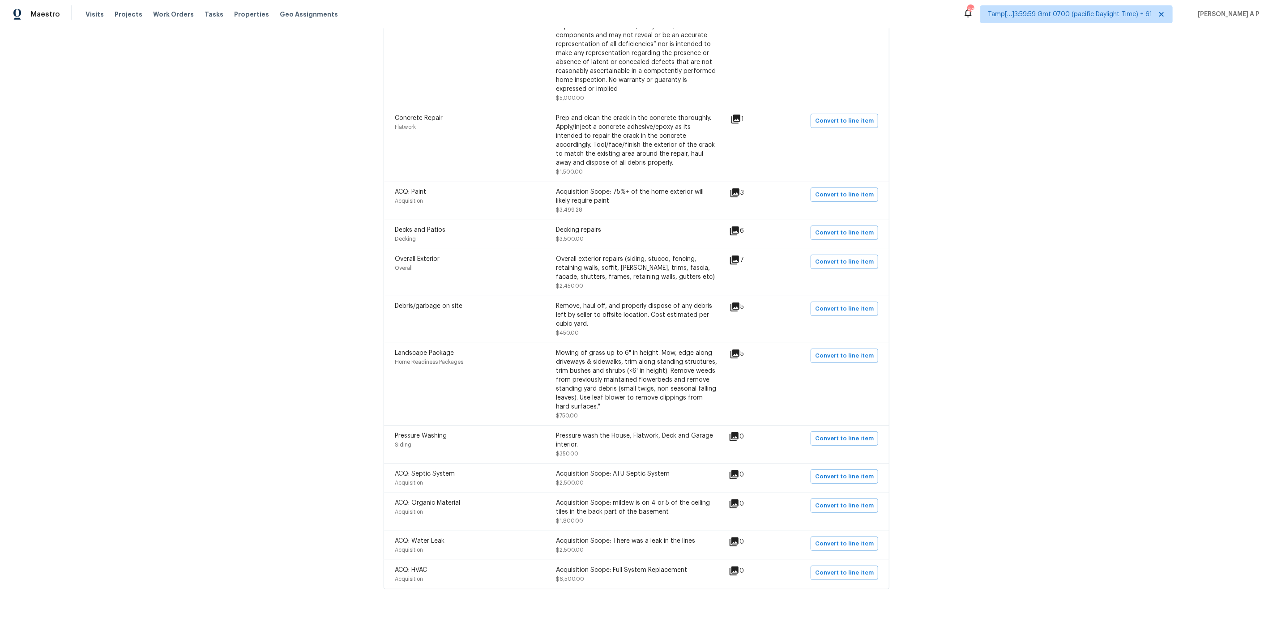
click at [739, 544] on icon at bounding box center [734, 542] width 11 height 11
click at [744, 494] on div "ACQ: Organic Material Acquisition Acquisition Scope: mildew is on 4 or 5 of the…" at bounding box center [637, 512] width 506 height 38
click at [744, 475] on div "0" at bounding box center [751, 475] width 44 height 11
click at [736, 435] on icon at bounding box center [734, 436] width 9 height 9
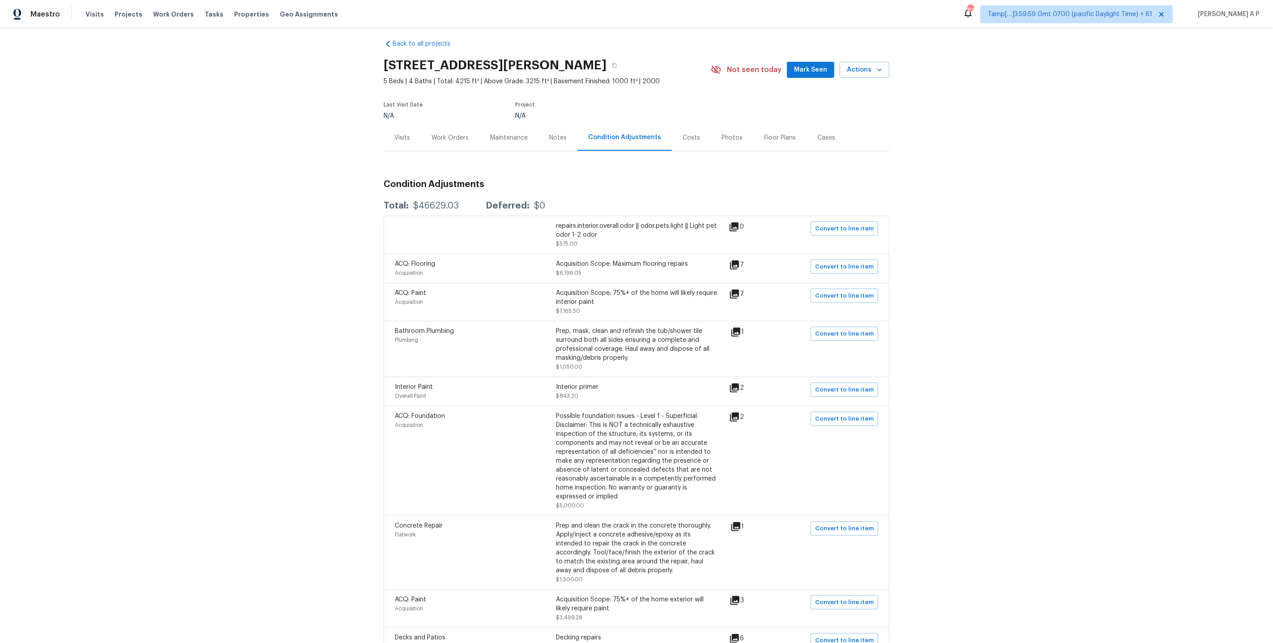
scroll to position [0, 0]
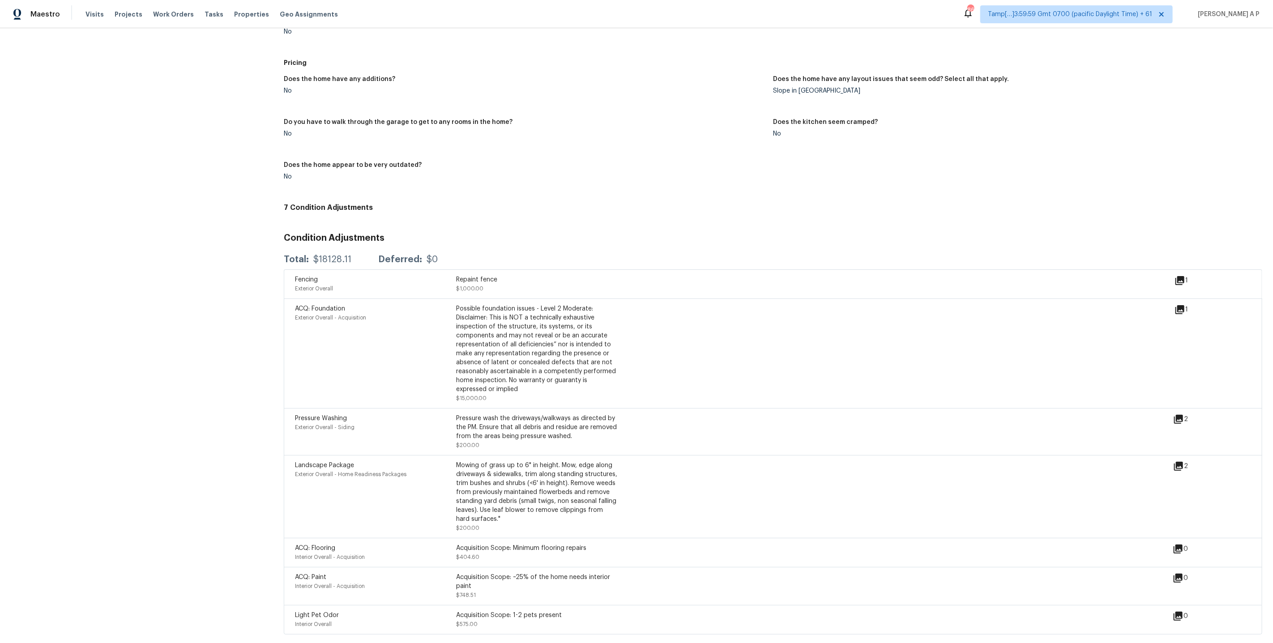
scroll to position [905, 0]
click at [1178, 280] on icon at bounding box center [1179, 280] width 9 height 9
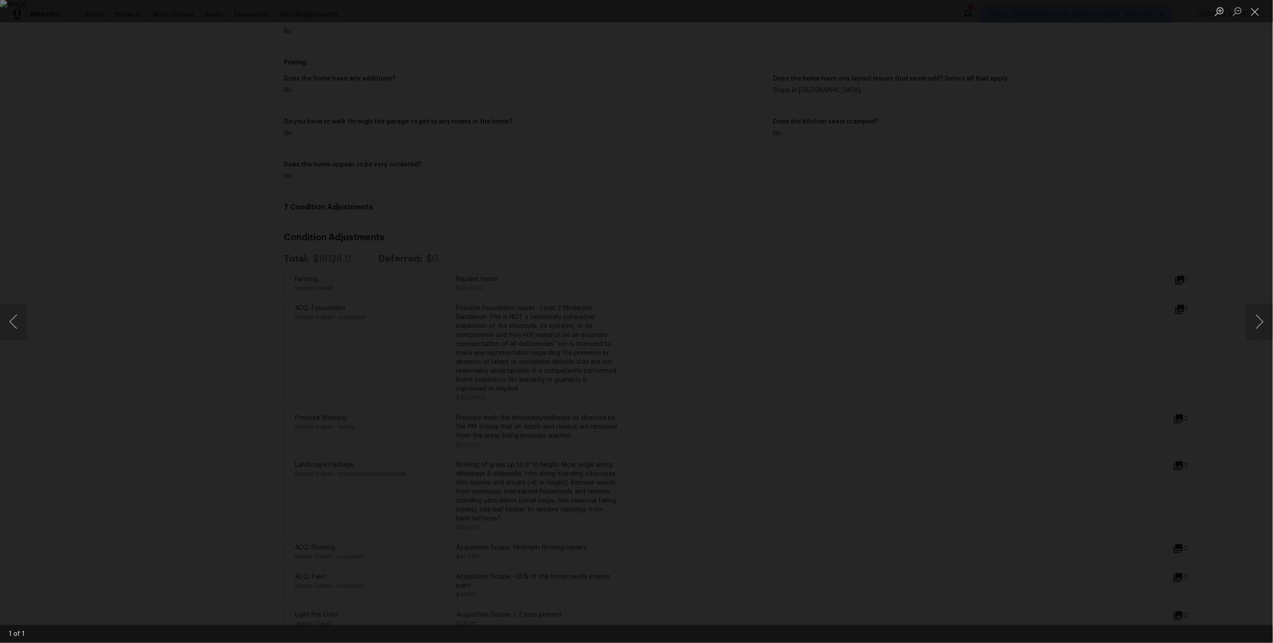
click at [1049, 358] on div "Lightbox" at bounding box center [636, 321] width 1273 height 643
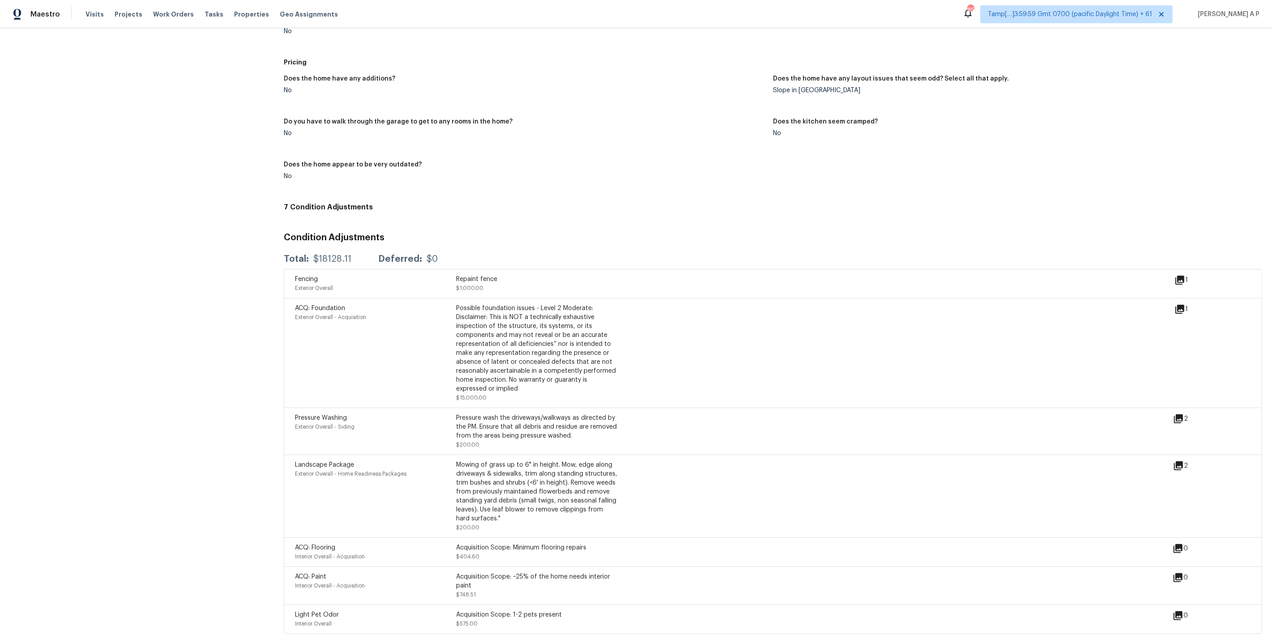
scroll to position [901, 0]
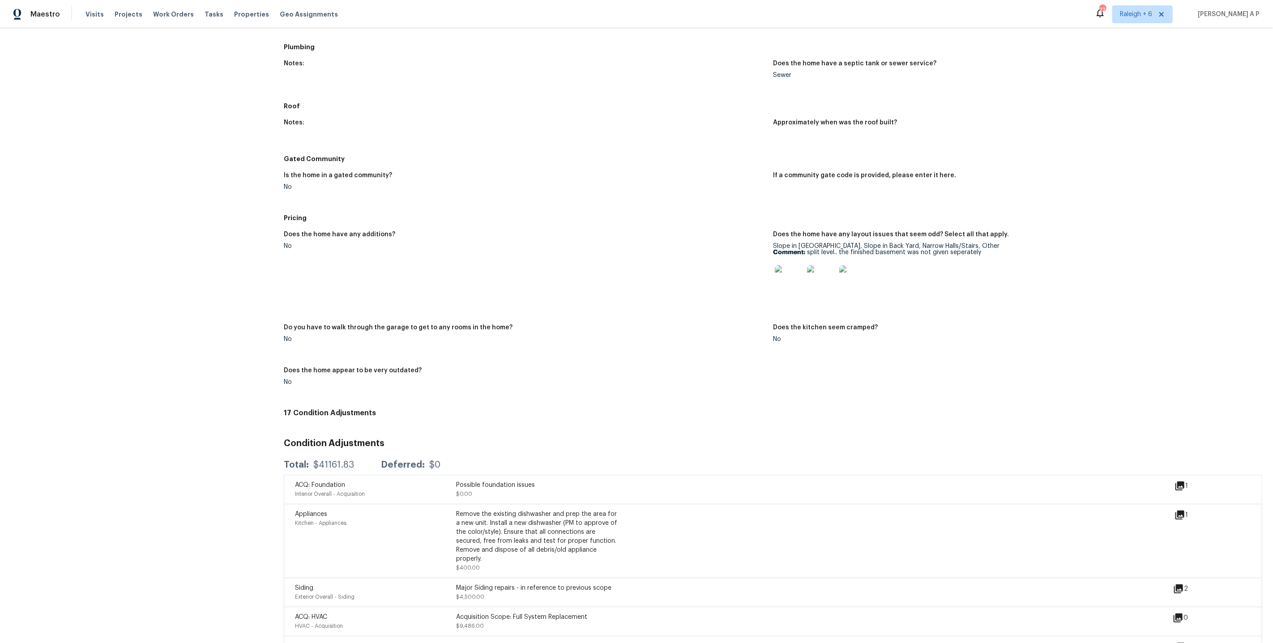
scroll to position [825, 0]
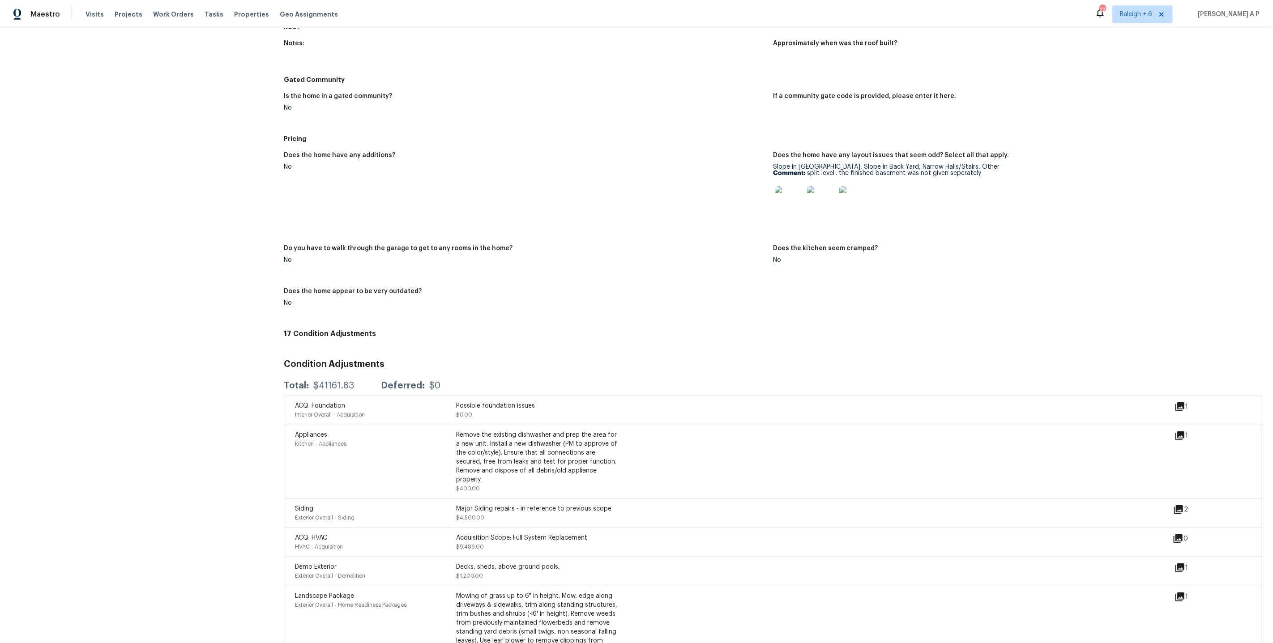
click at [1179, 411] on icon at bounding box center [1180, 407] width 11 height 11
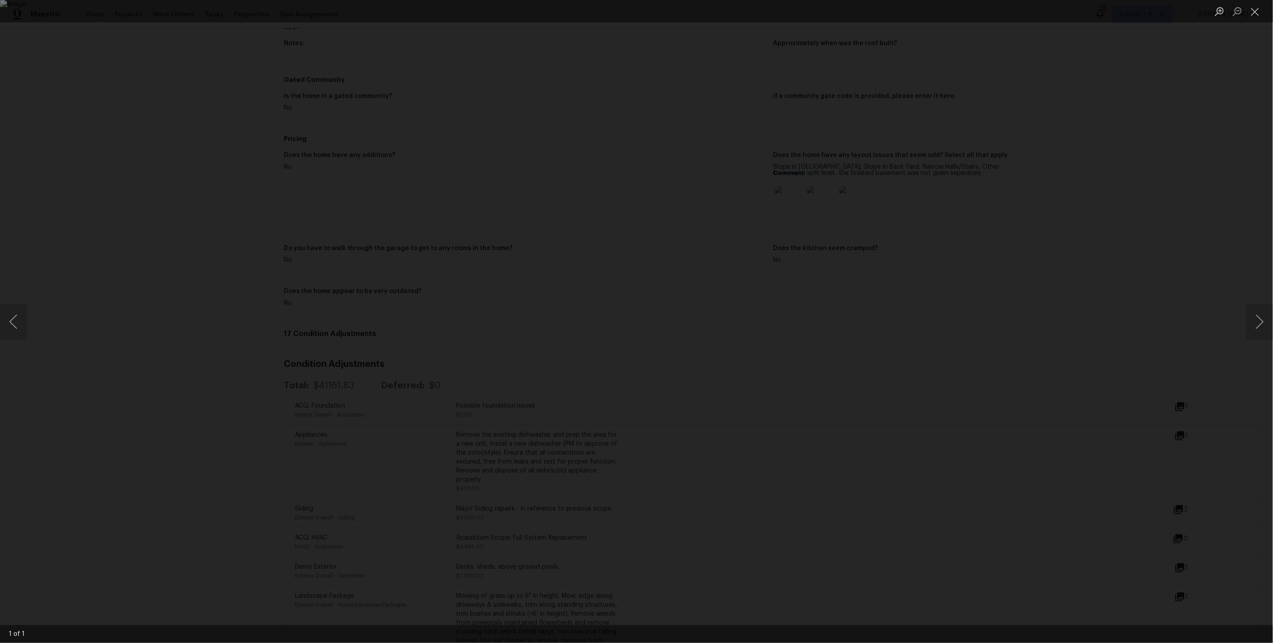
click at [1159, 367] on div "Lightbox" at bounding box center [636, 321] width 1273 height 643
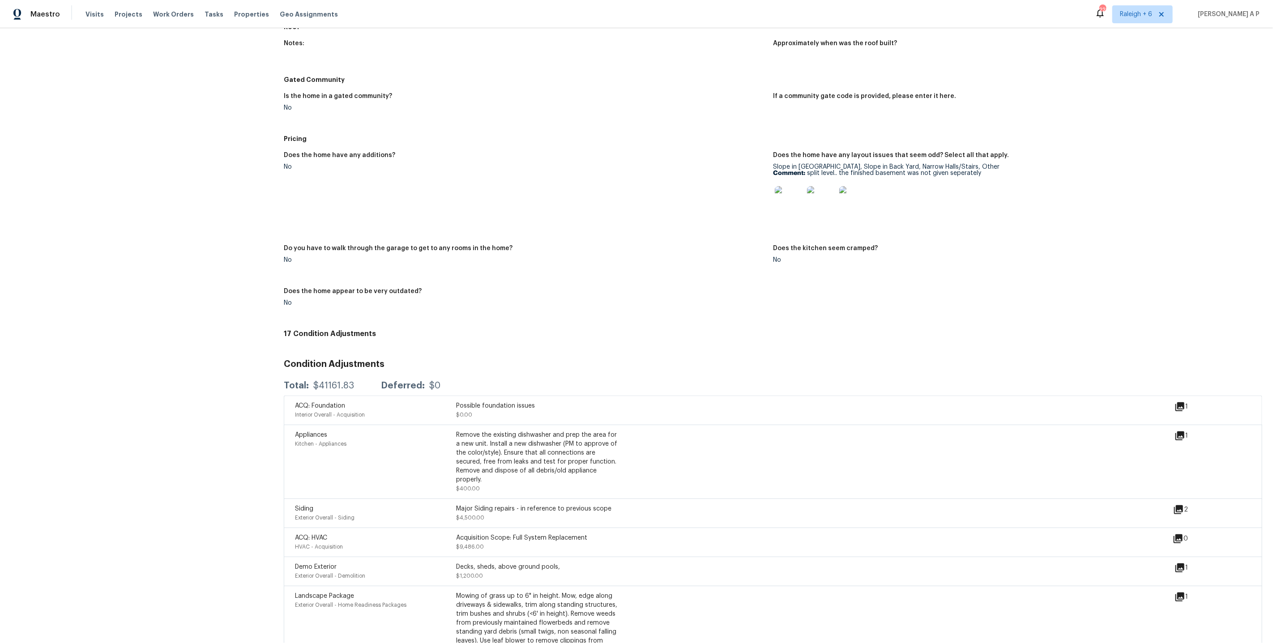
click at [1182, 439] on icon at bounding box center [1180, 436] width 11 height 11
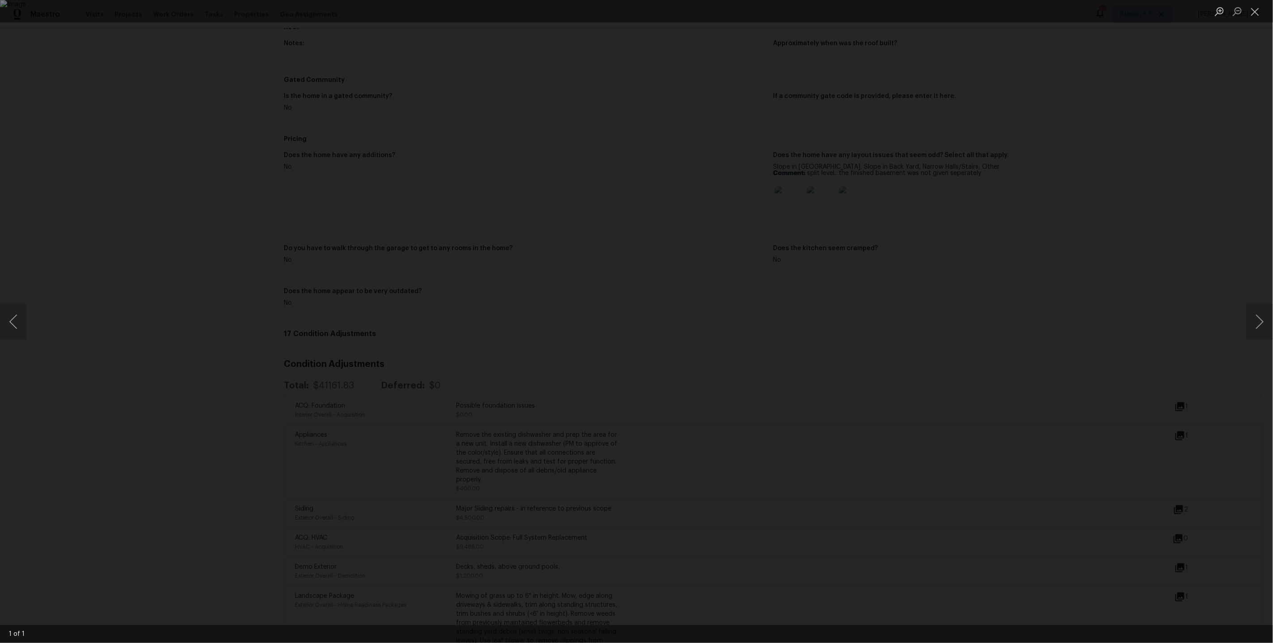
click at [1040, 372] on div "Lightbox" at bounding box center [636, 321] width 1273 height 643
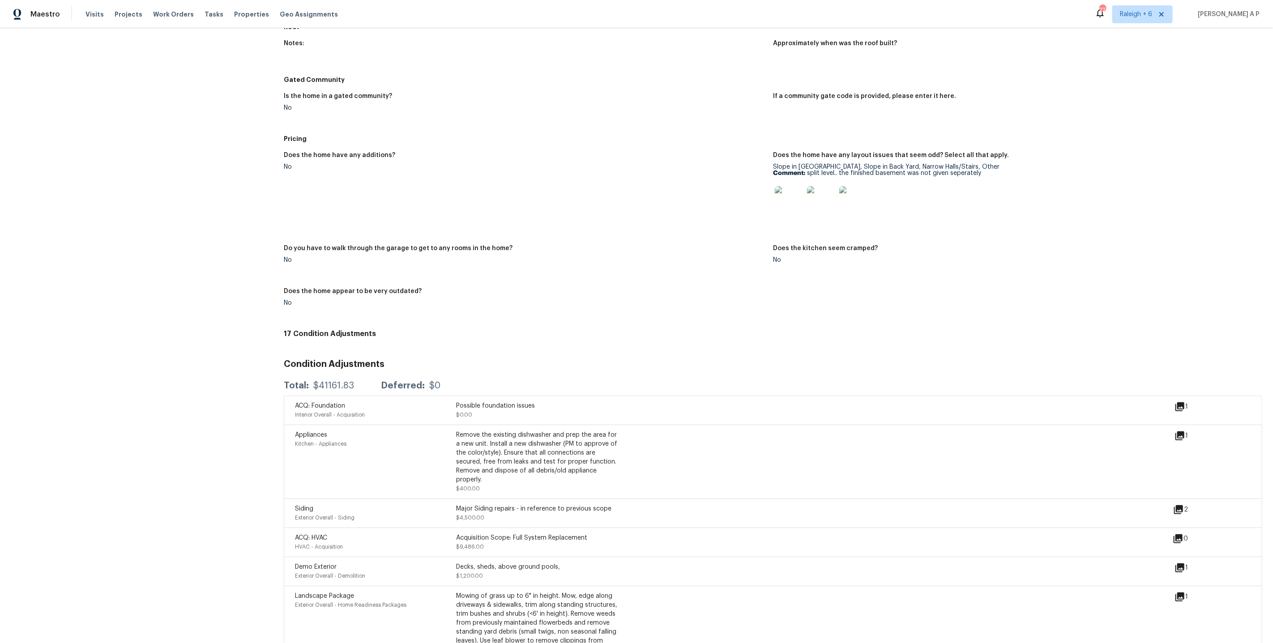
click at [1179, 512] on icon at bounding box center [1178, 509] width 9 height 9
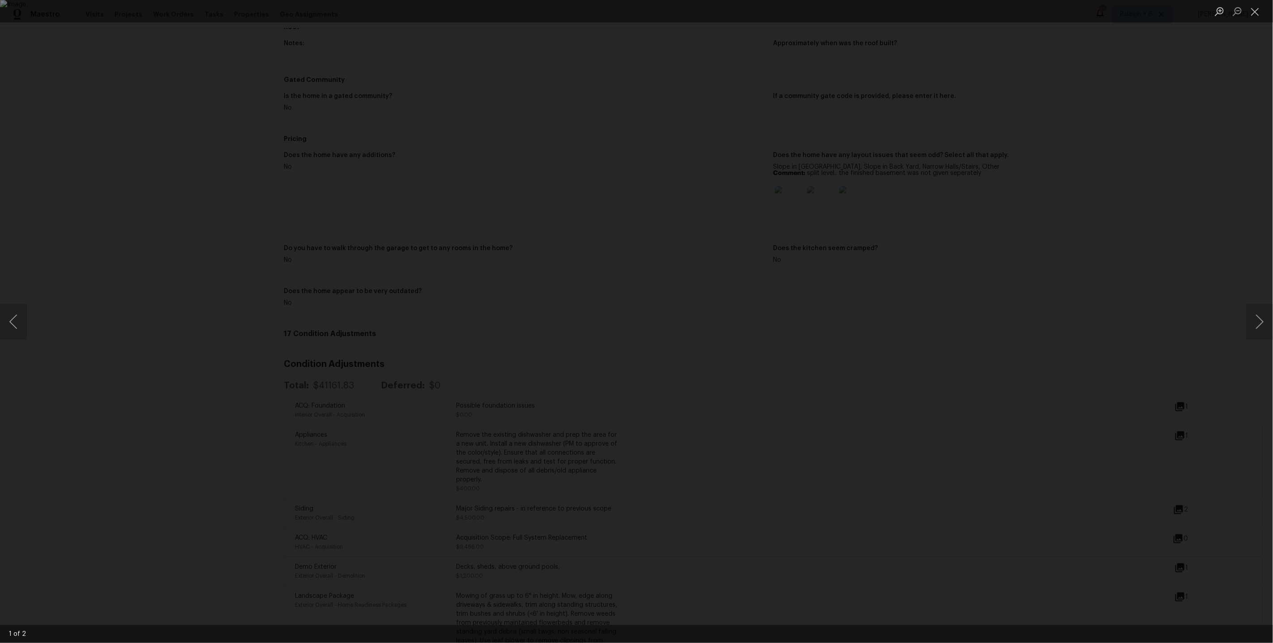
click at [1068, 477] on div "Lightbox" at bounding box center [636, 321] width 1273 height 643
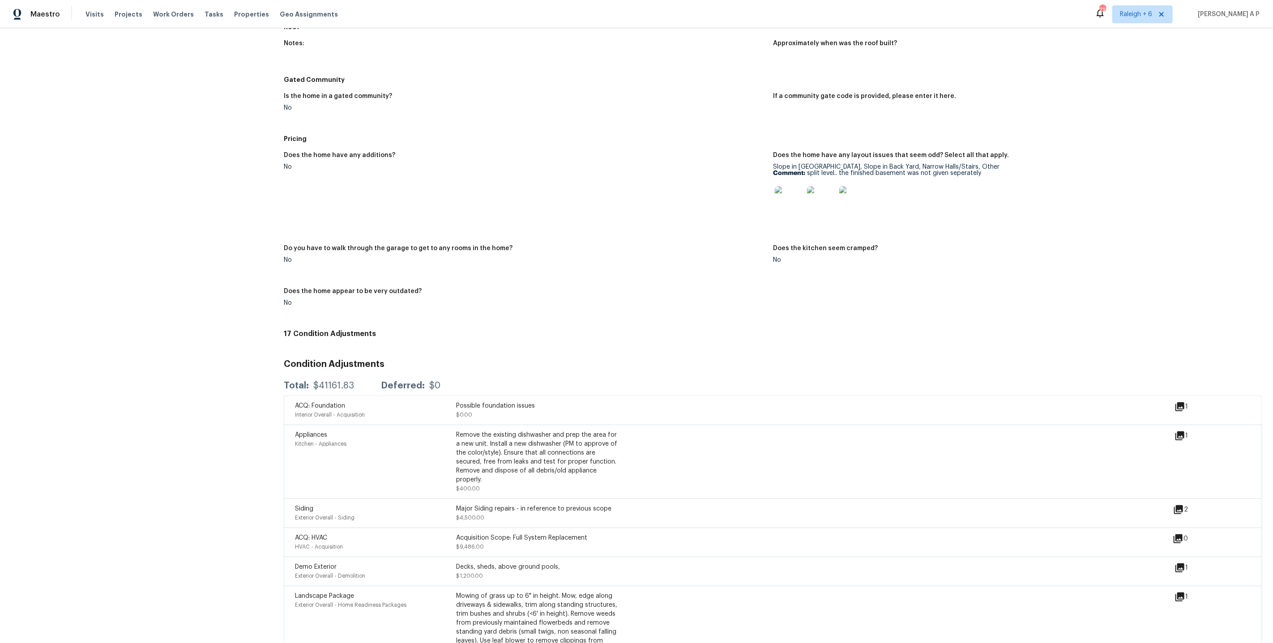
click at [786, 200] on img at bounding box center [789, 200] width 29 height 29
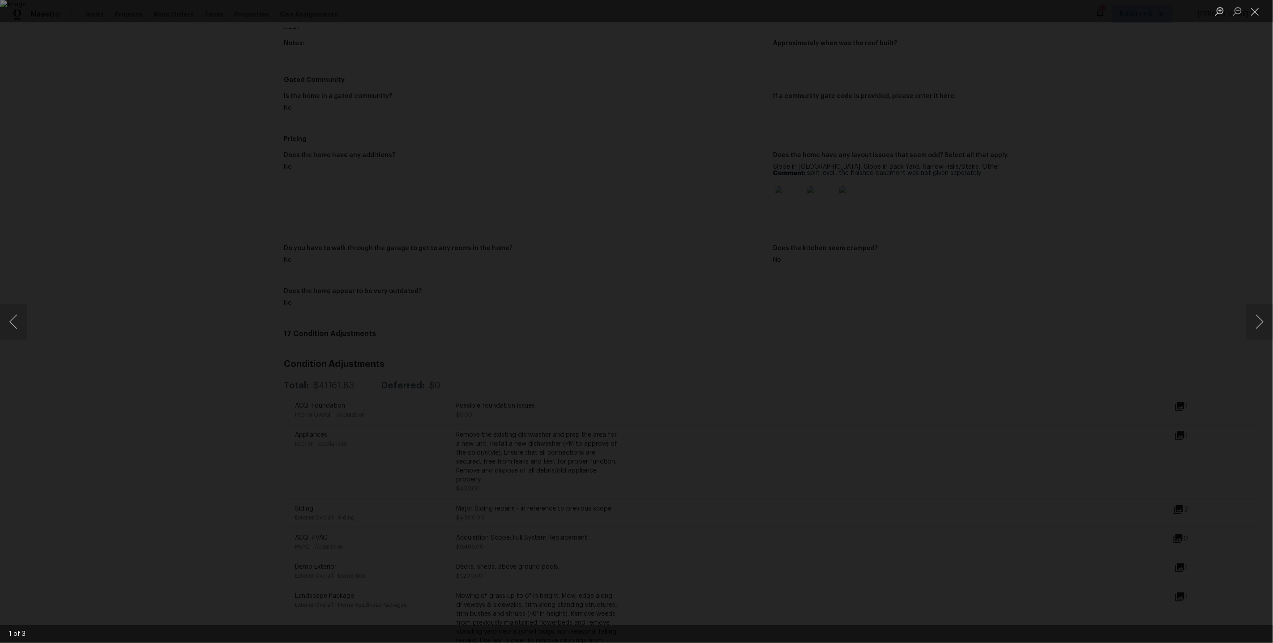
click at [942, 291] on div "Lightbox" at bounding box center [636, 321] width 1273 height 643
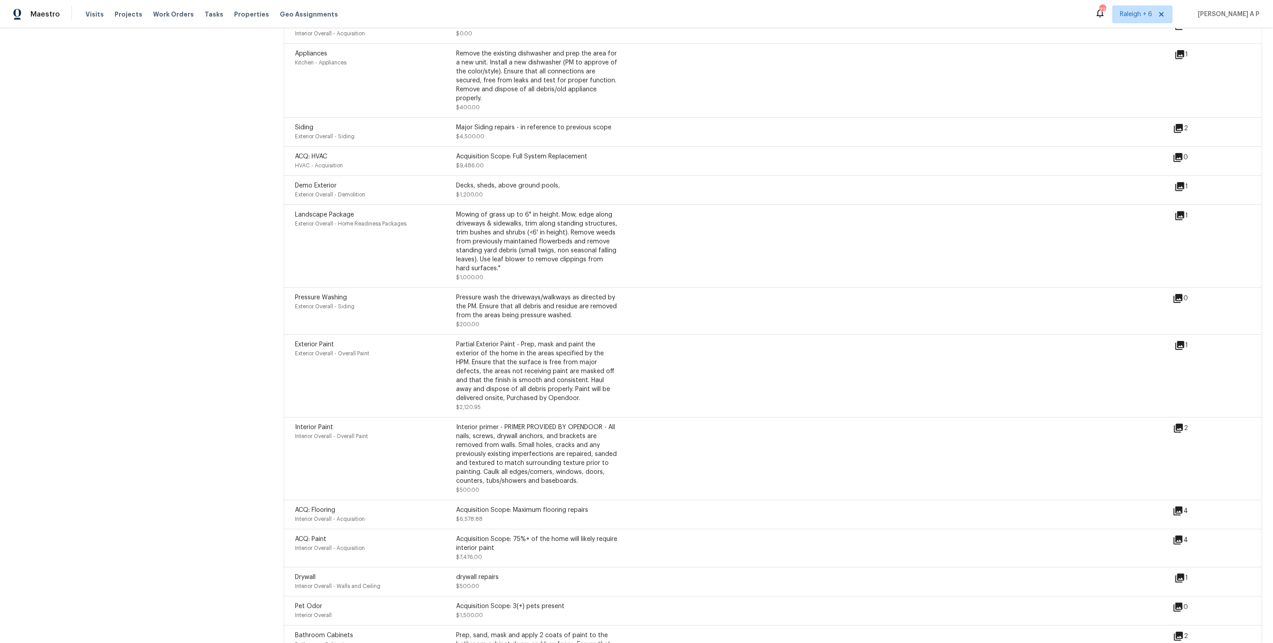
scroll to position [1097, 0]
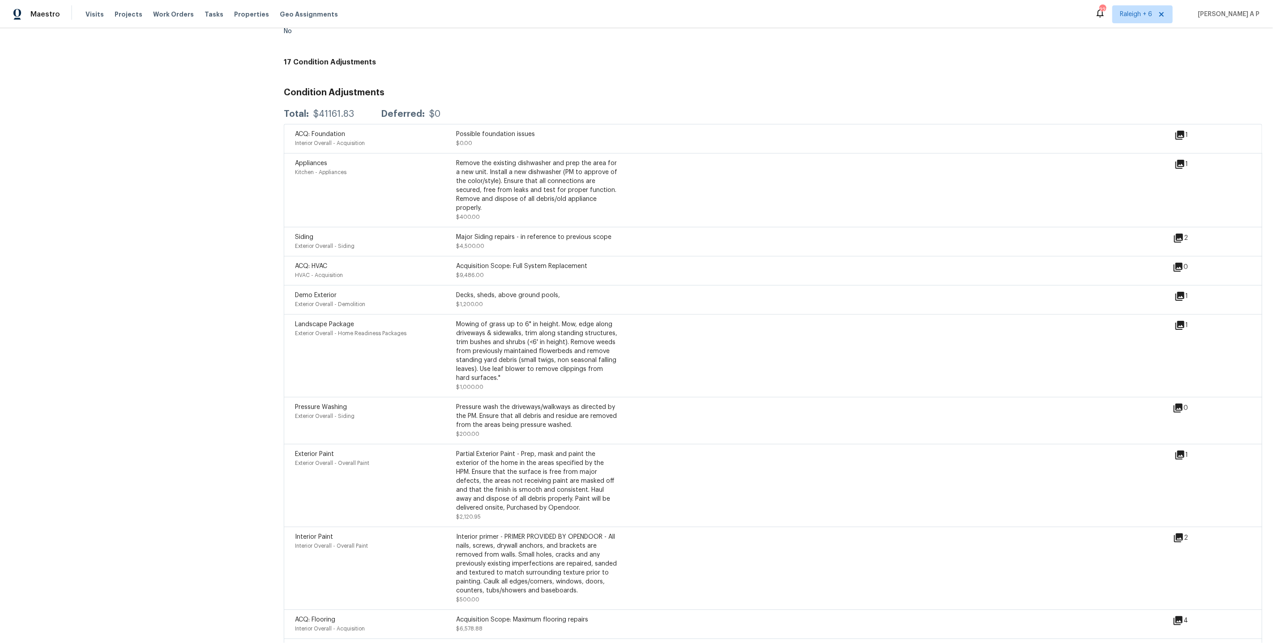
click at [1181, 234] on icon at bounding box center [1178, 238] width 11 height 11
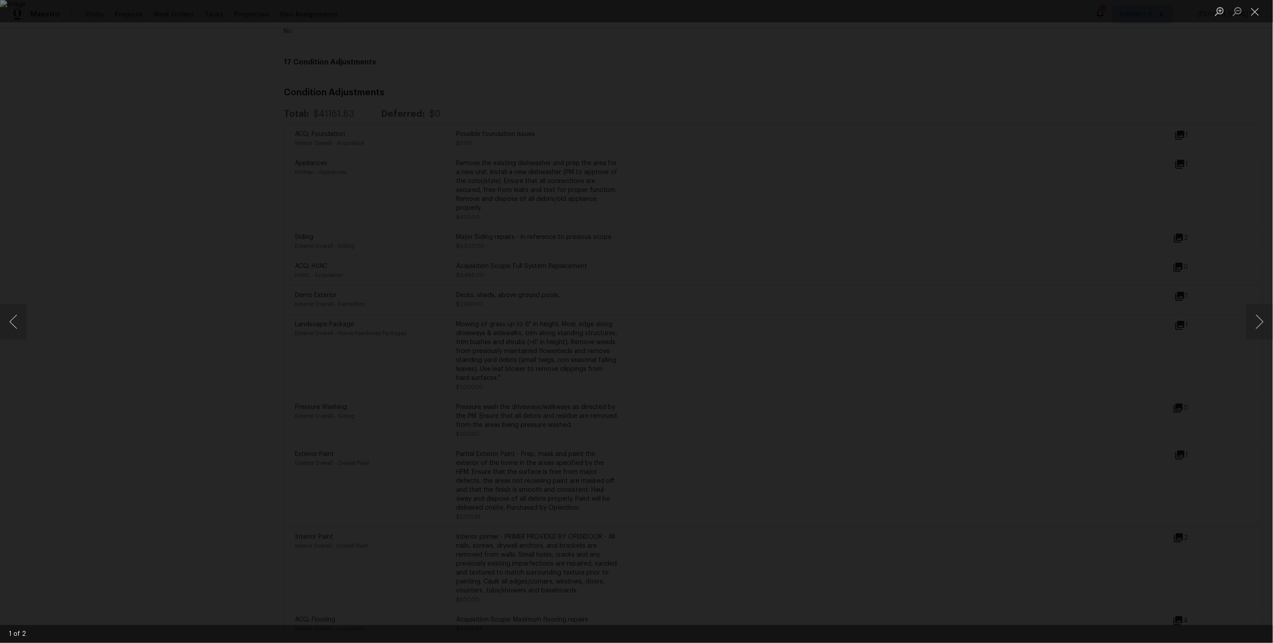
click at [1086, 297] on div "Lightbox" at bounding box center [636, 321] width 1273 height 643
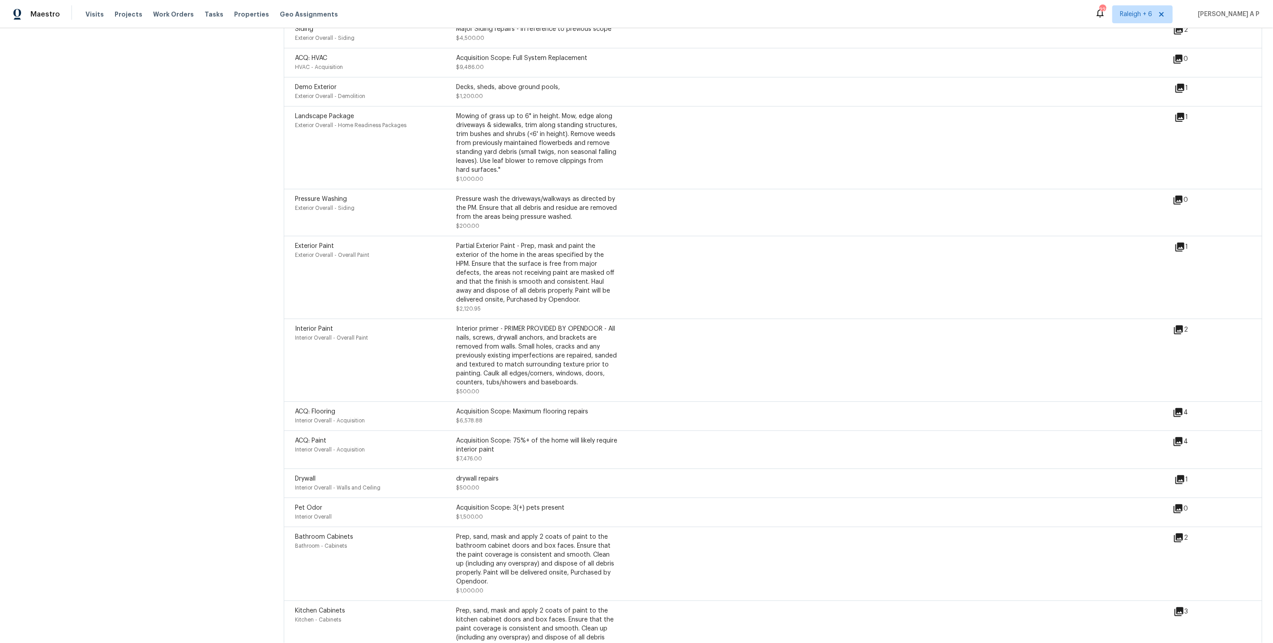
scroll to position [1311, 0]
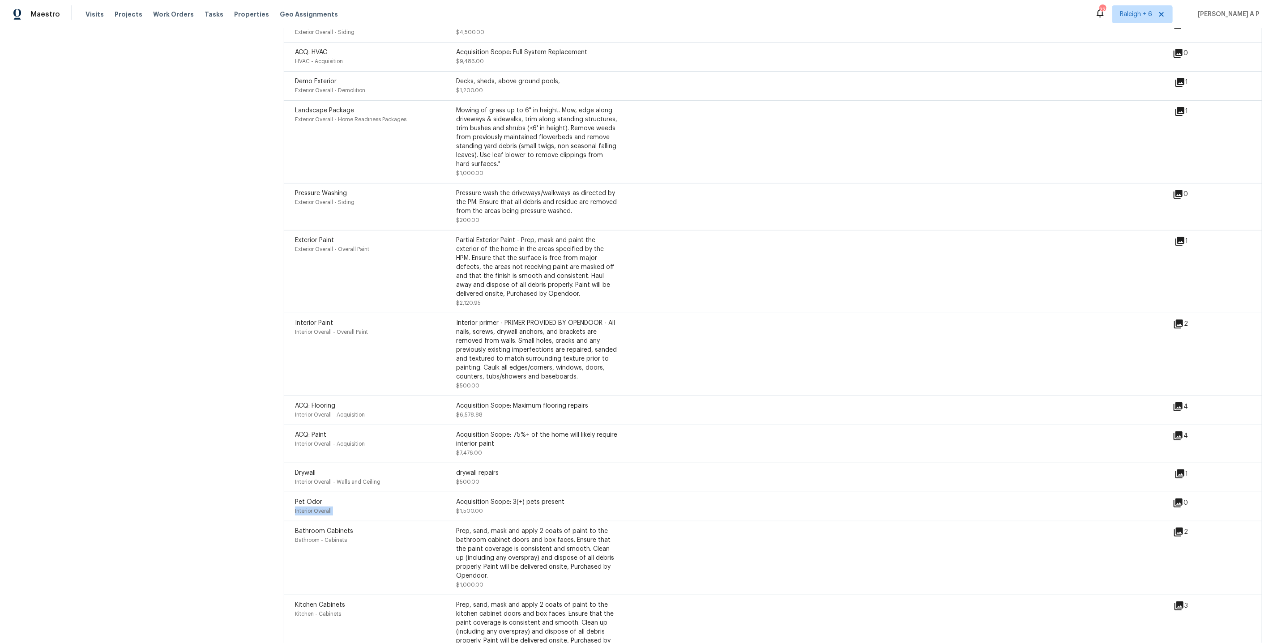
drag, startPoint x: 455, startPoint y: 505, endPoint x: 579, endPoint y: 503, distance: 124.0
click at [579, 503] on div "Pet Odor Interior Overall Acquisition Scope: 3(+) pets present $1,500.00 0" at bounding box center [773, 506] width 979 height 29
drag, startPoint x: 573, startPoint y: 509, endPoint x: 455, endPoint y: 512, distance: 117.3
click at [455, 512] on div "Pet Odor Interior Overall Acquisition Scope: 3(+) pets present $1,500.00" at bounding box center [456, 507] width 322 height 18
click at [532, 457] on div "Acquisition Scope: 75%+ of the home will likely require interior paint $7,476.00" at bounding box center [536, 444] width 161 height 27
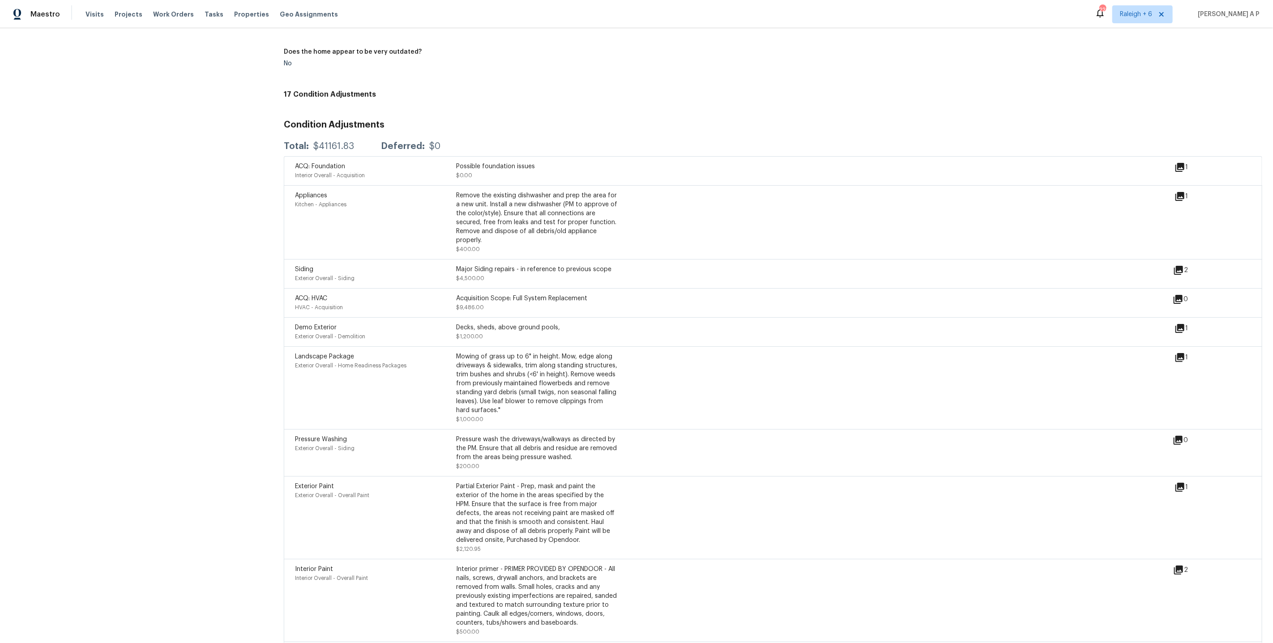
scroll to position [1072, 0]
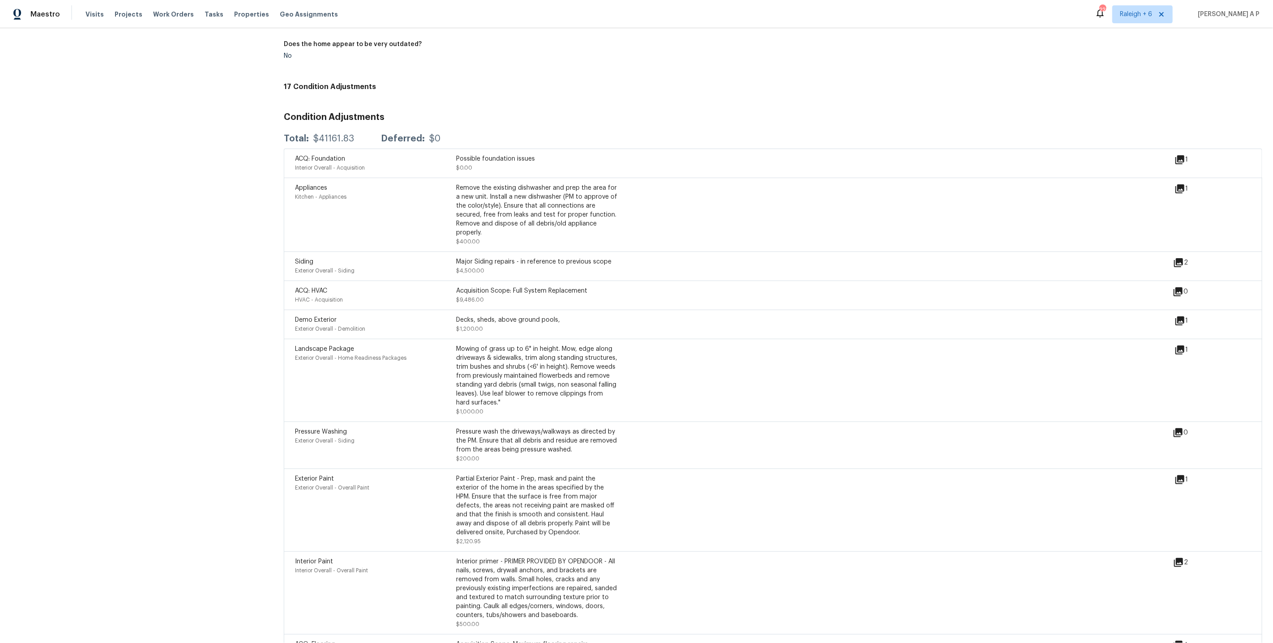
click at [1181, 352] on icon at bounding box center [1180, 350] width 11 height 11
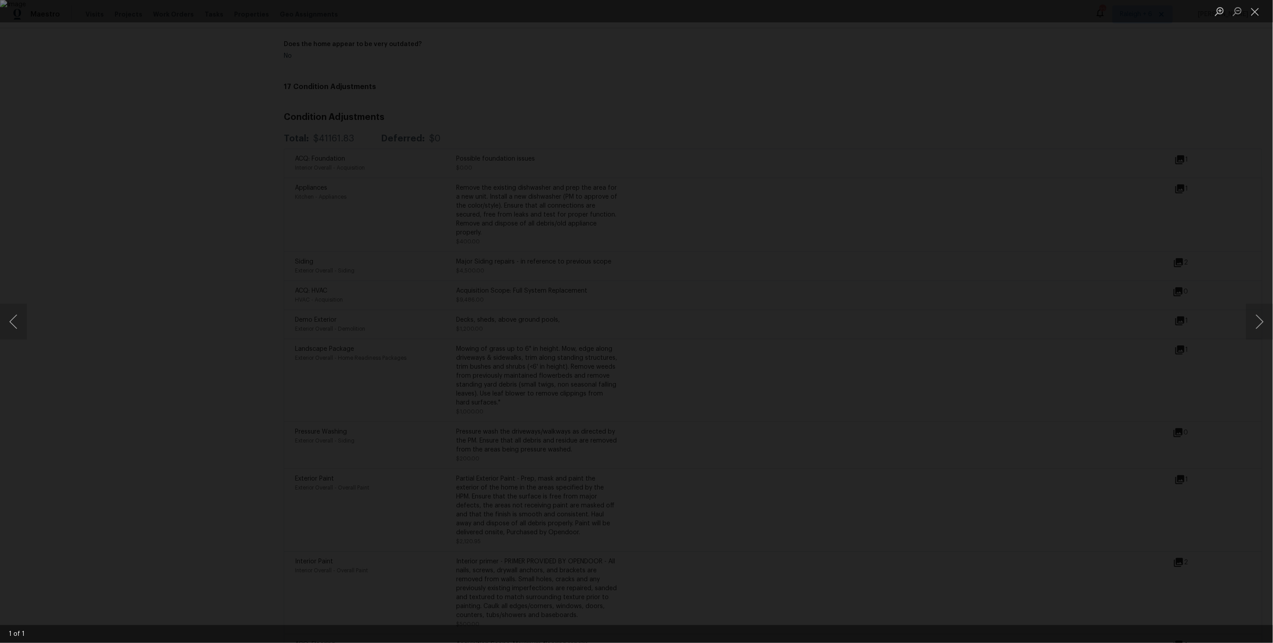
click at [1090, 363] on div "Lightbox" at bounding box center [636, 321] width 1273 height 643
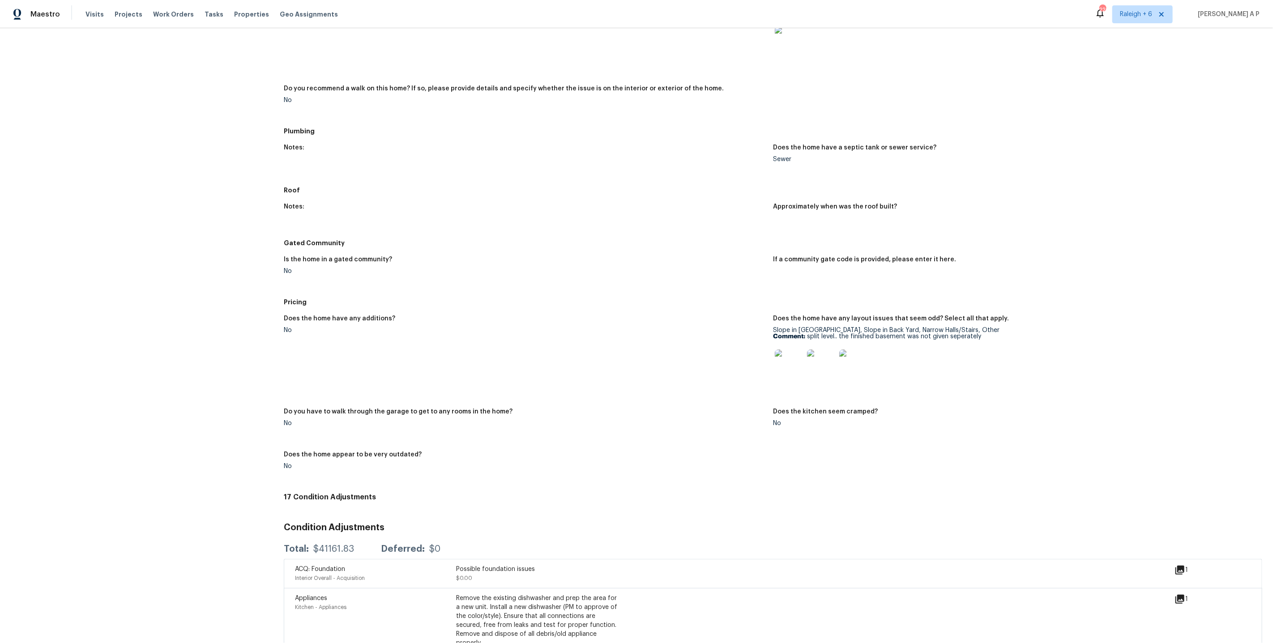
scroll to position [1058, 0]
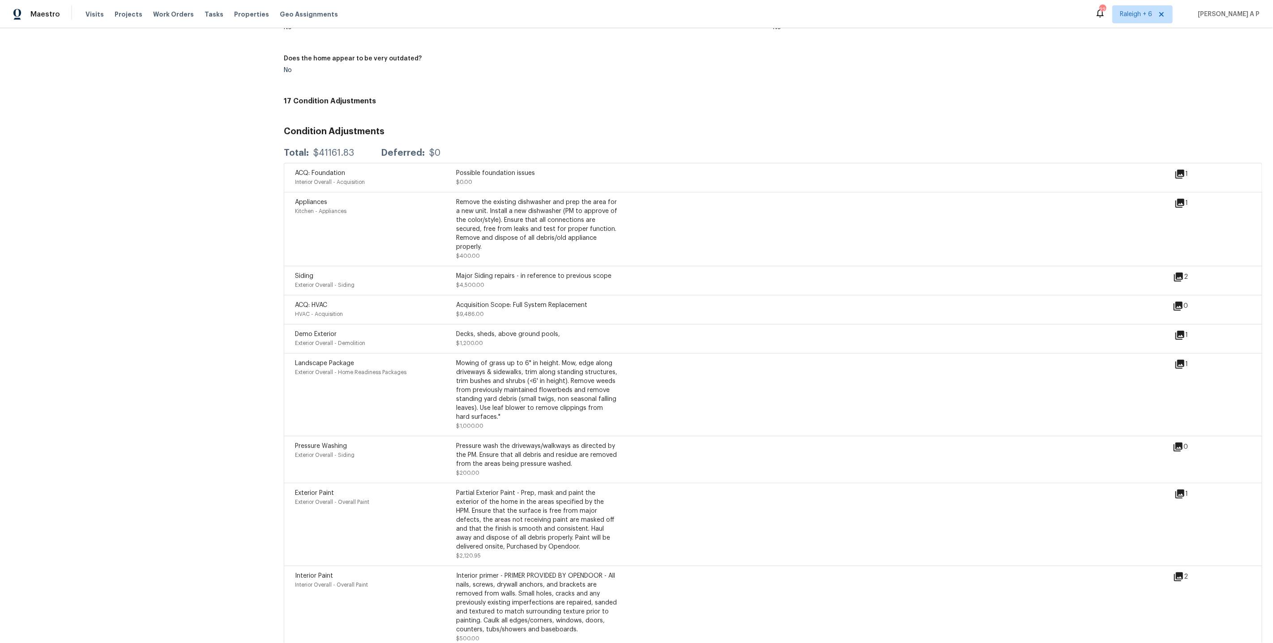
click at [1184, 339] on icon at bounding box center [1179, 335] width 9 height 9
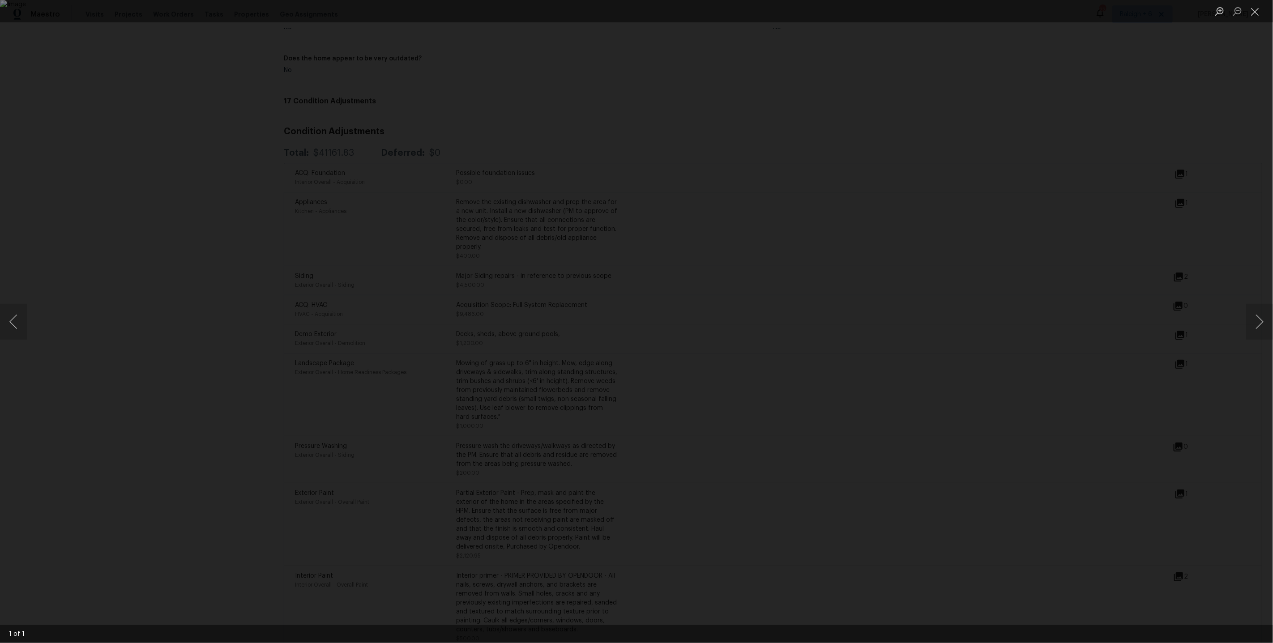
click at [1075, 376] on div "Lightbox" at bounding box center [636, 321] width 1273 height 643
